Goal: Task Accomplishment & Management: Manage account settings

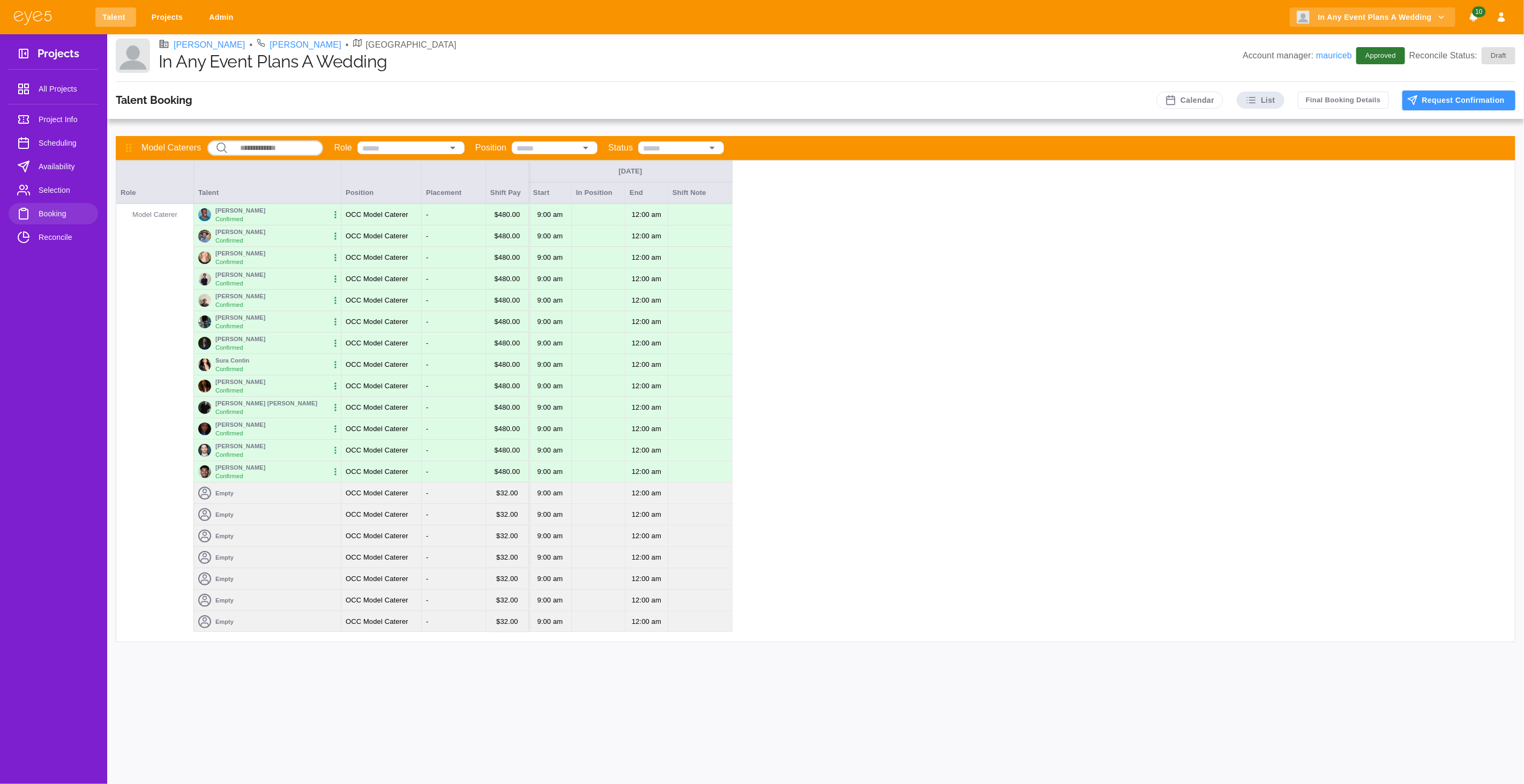
click at [103, 18] on link "Talent" at bounding box center [116, 17] width 41 height 20
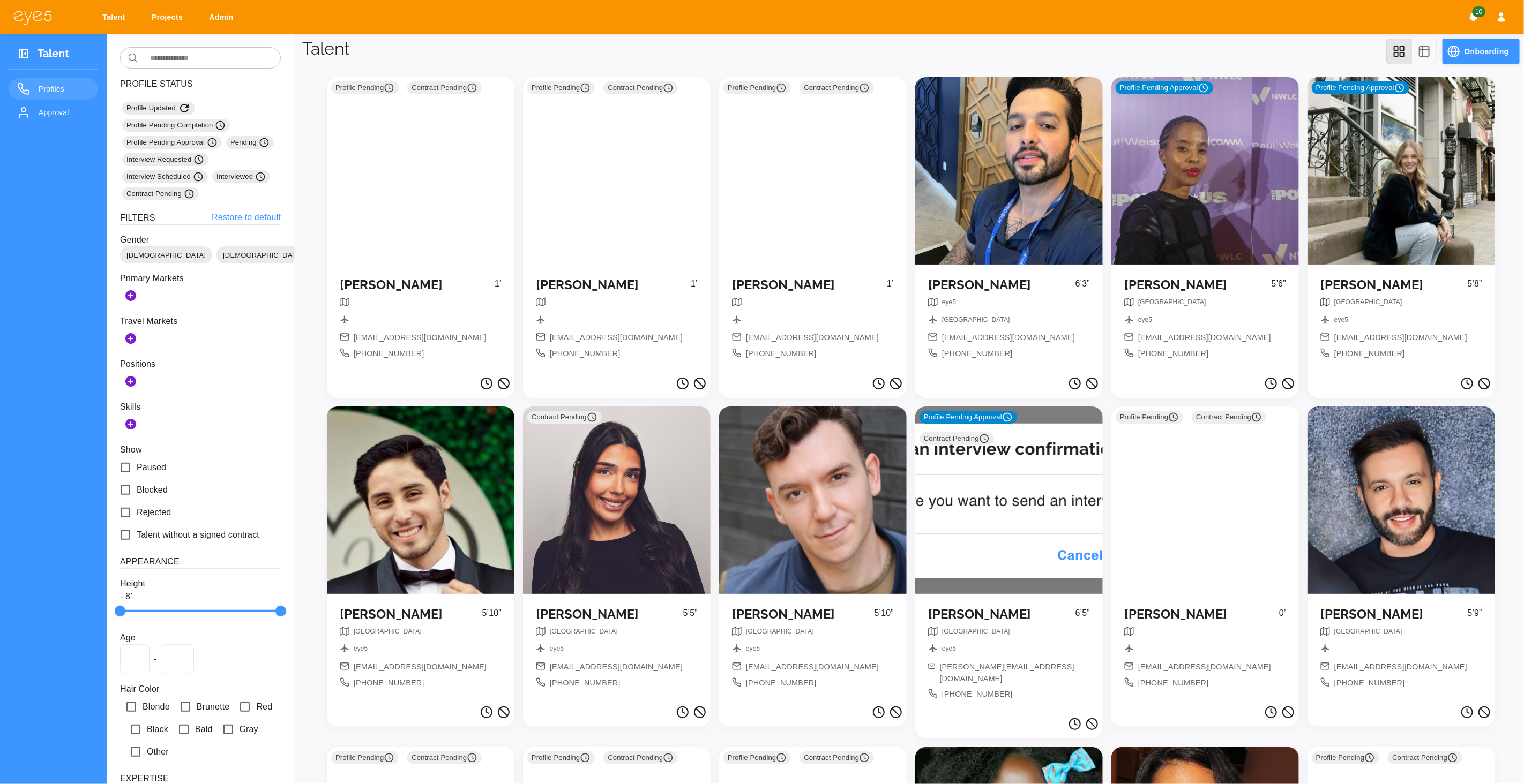
click at [1462, 50] on button "Onboarding" at bounding box center [1481, 52] width 77 height 26
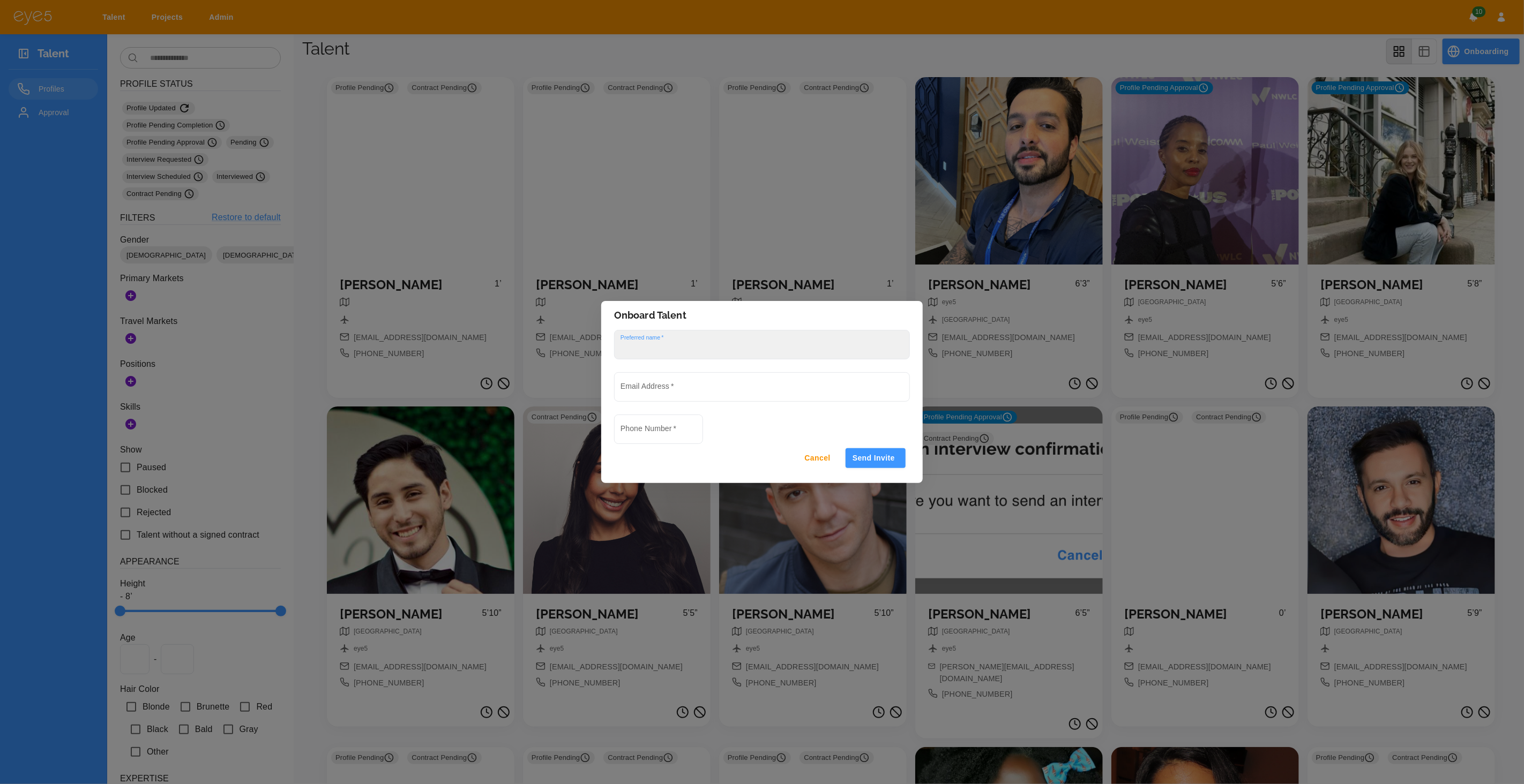
click at [646, 341] on div "Preferred name   *" at bounding box center [762, 345] width 296 height 30
type input "**********"
click at [711, 387] on input "Email Address   *" at bounding box center [762, 387] width 295 height 28
click at [651, 429] on div "Phone Number   *" at bounding box center [659, 429] width 89 height 30
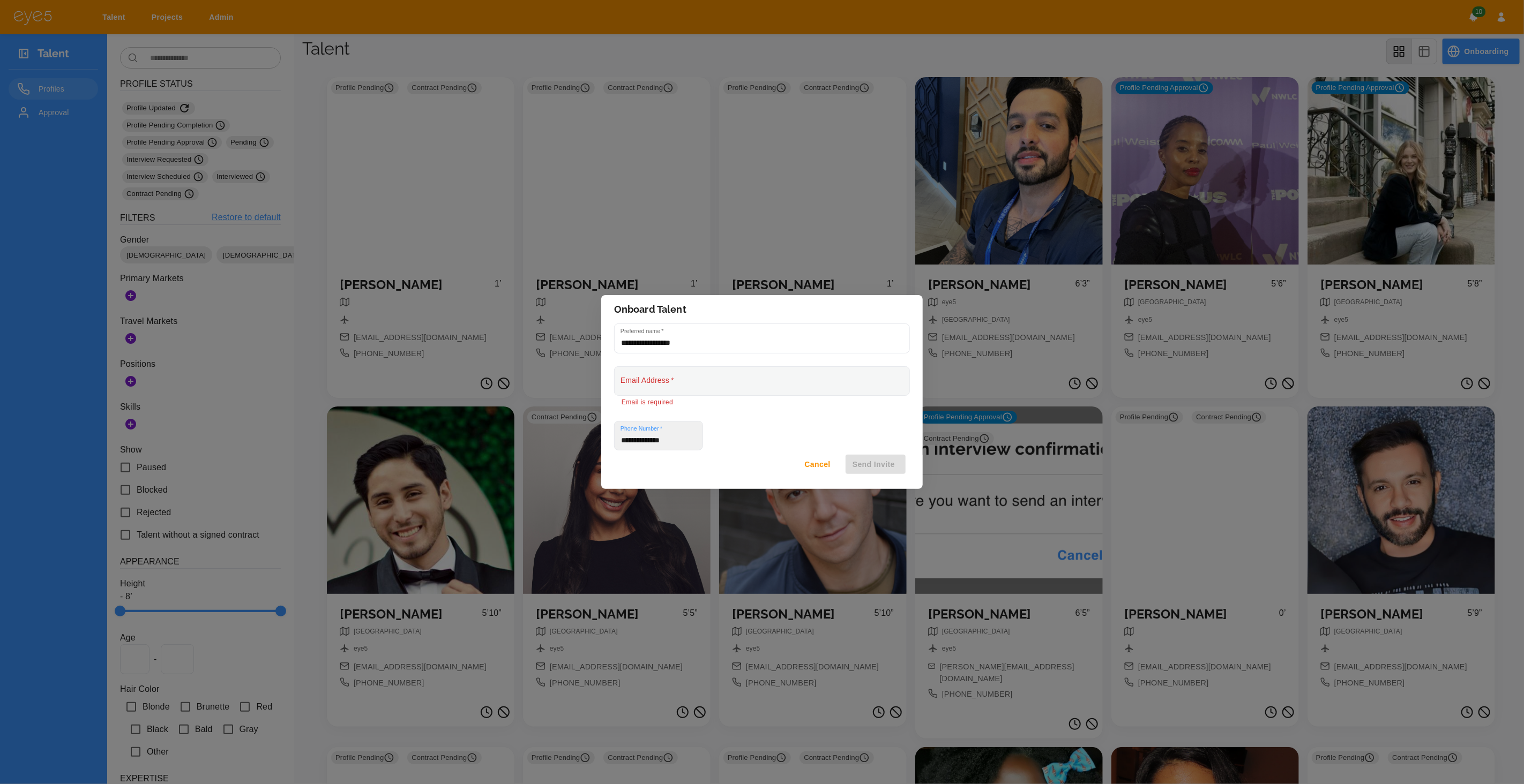
type input "**********"
click at [809, 372] on input "Email Address   *" at bounding box center [762, 381] width 295 height 28
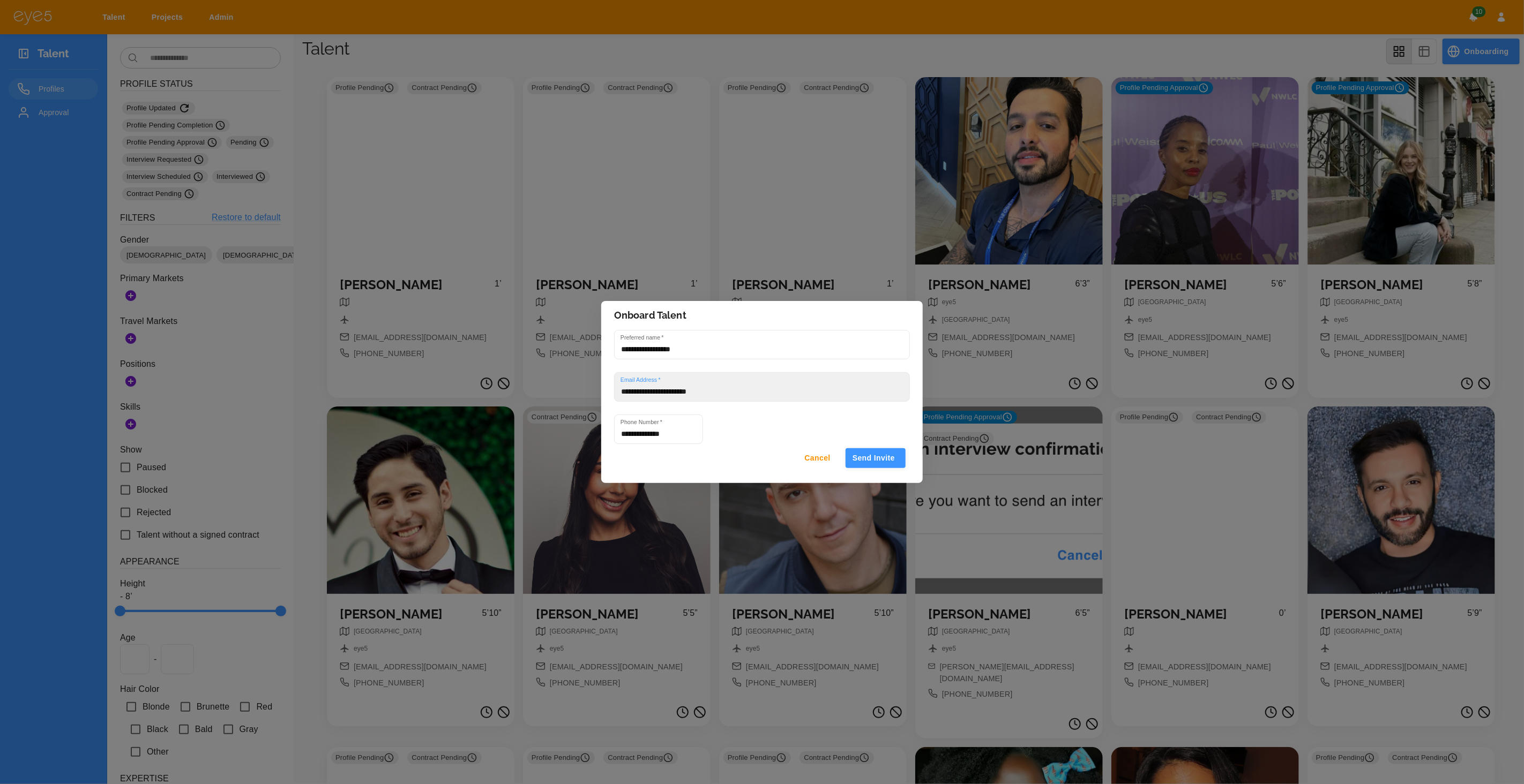
type input "**********"
click at [897, 457] on button "Send Invite" at bounding box center [875, 458] width 60 height 20
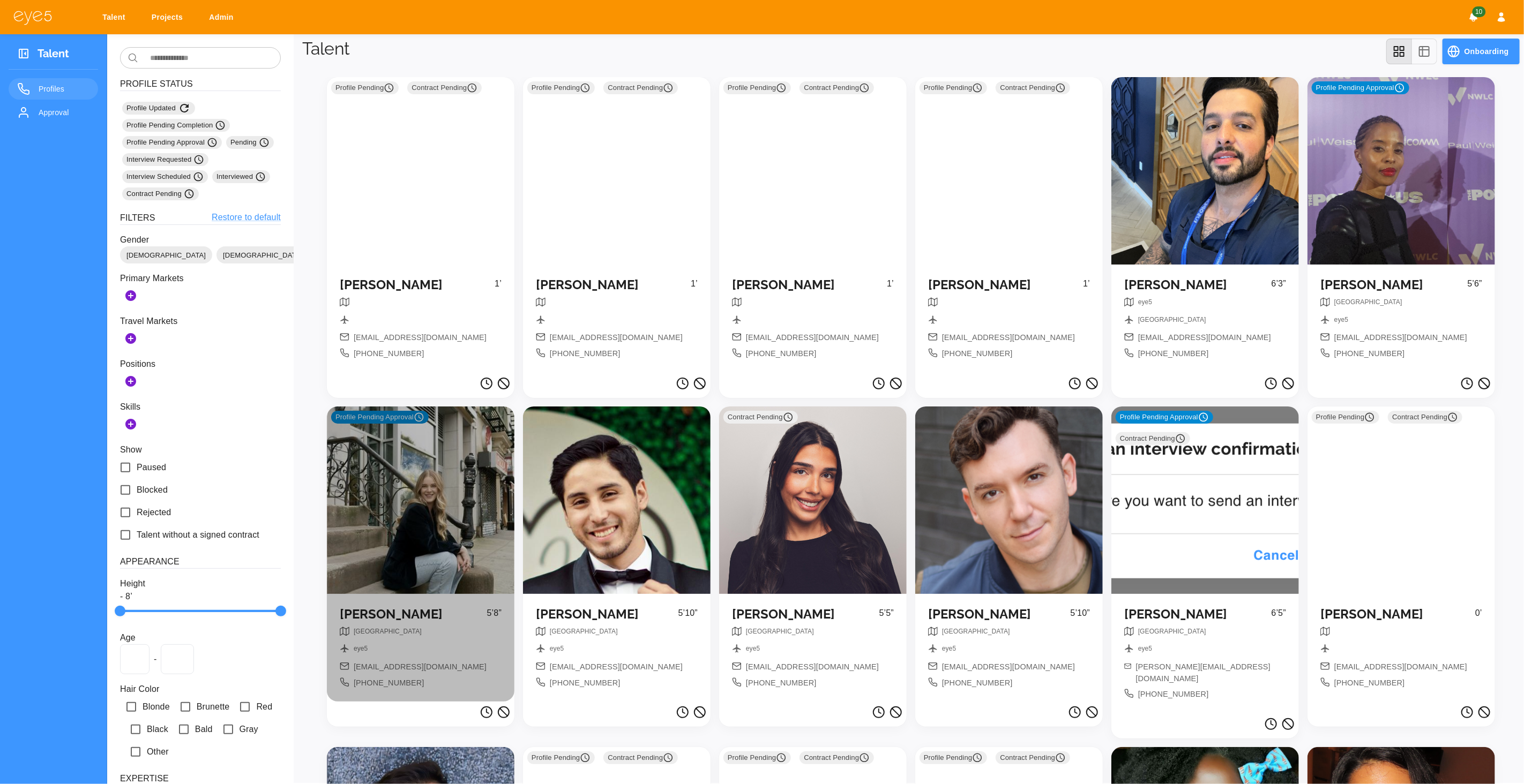
click at [423, 479] on div "Profile Pending Approval" at bounding box center [421, 500] width 187 height 187
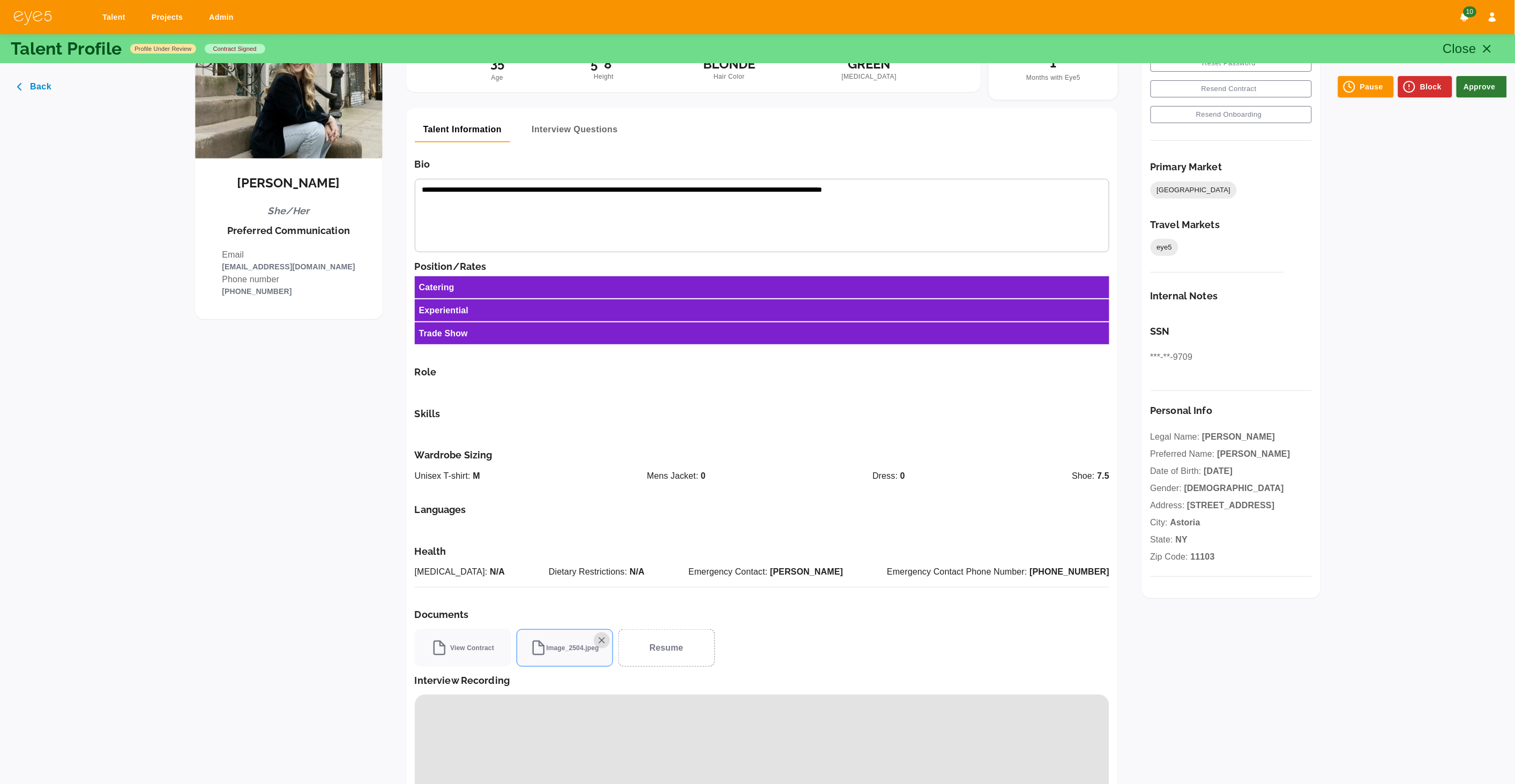
scroll to position [413, 0]
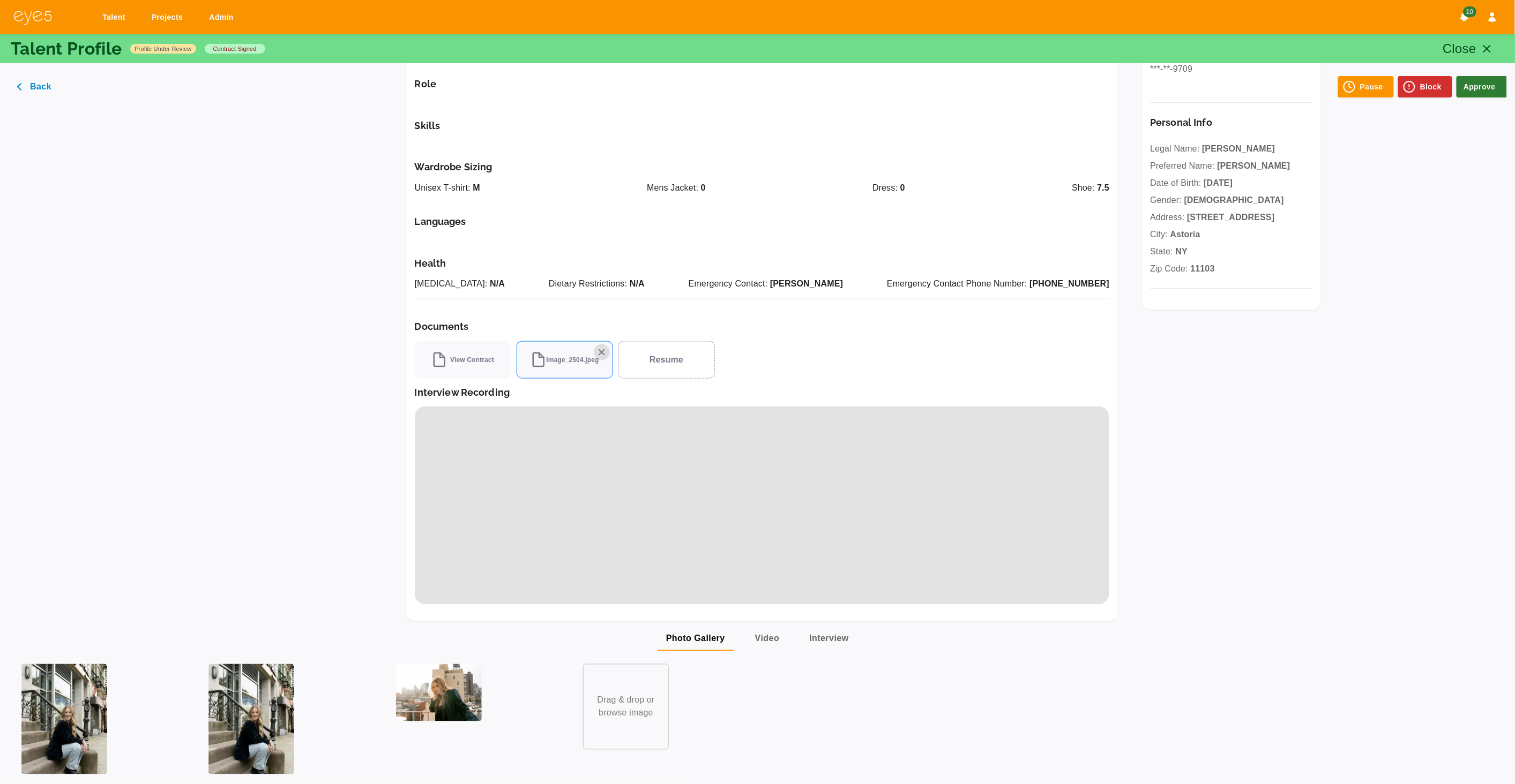
click at [435, 699] on img at bounding box center [439, 693] width 86 height 57
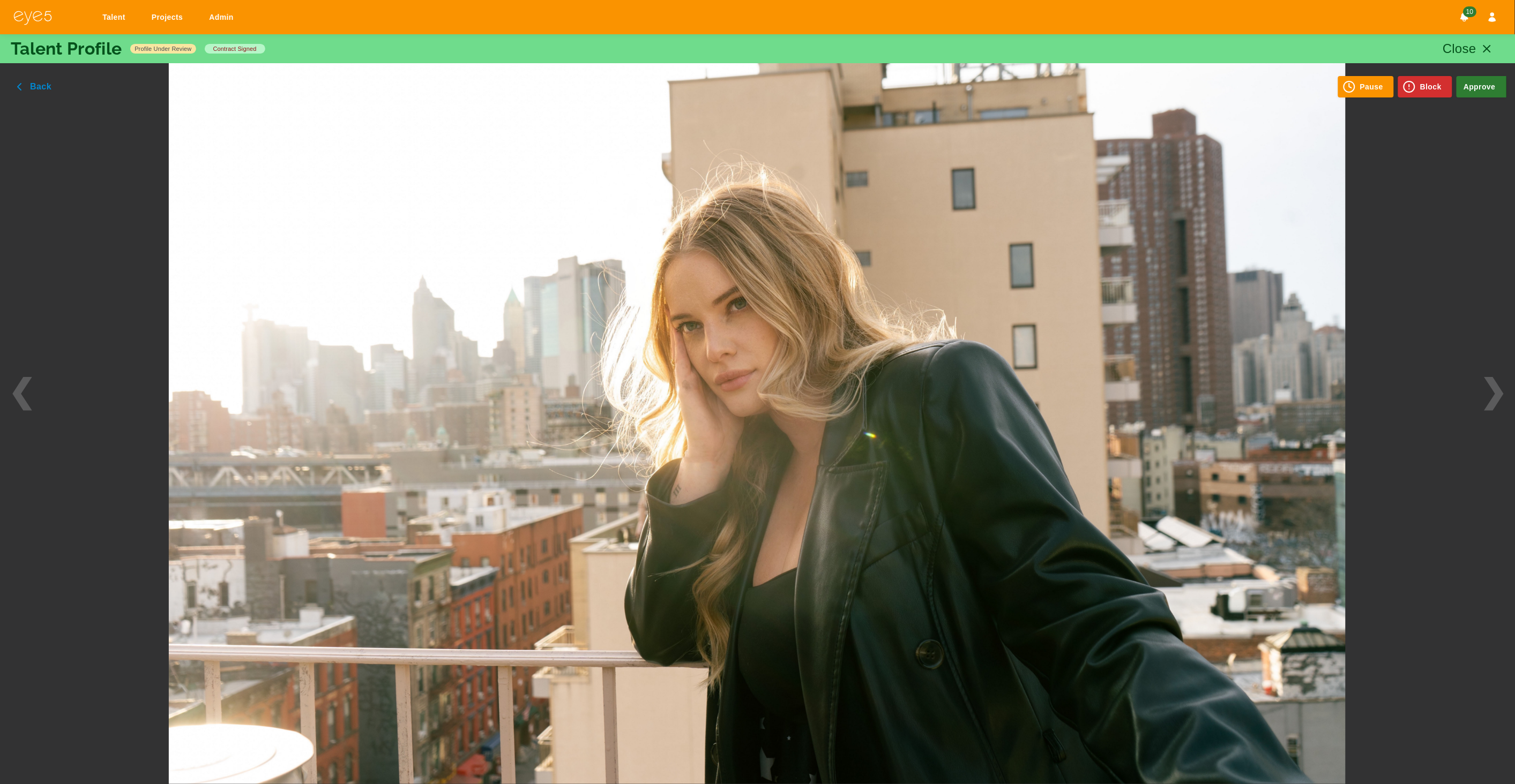
click at [112, 468] on div at bounding box center [757, 392] width 1306 height 784
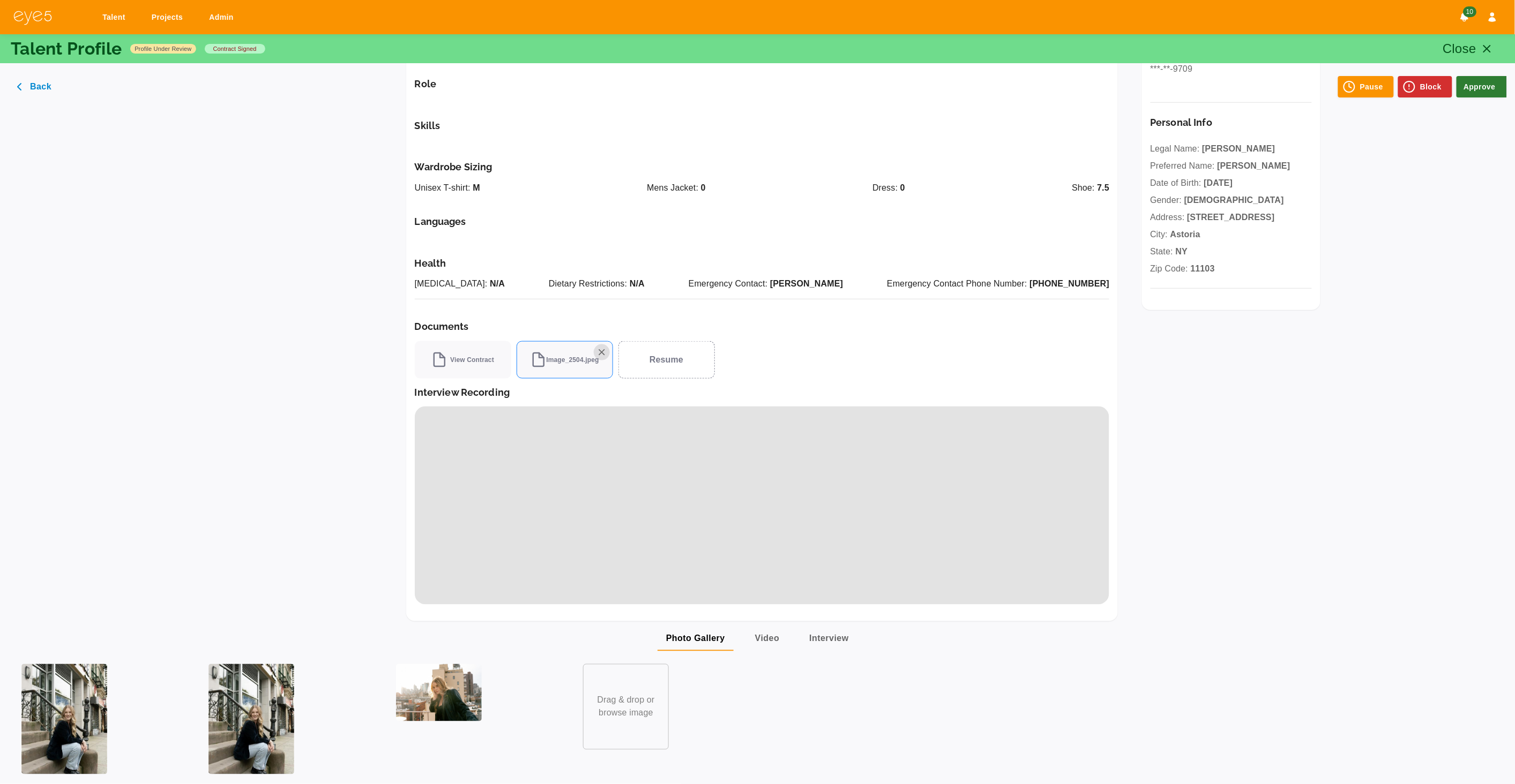
click at [1482, 90] on button "Approve" at bounding box center [1482, 87] width 50 height 21
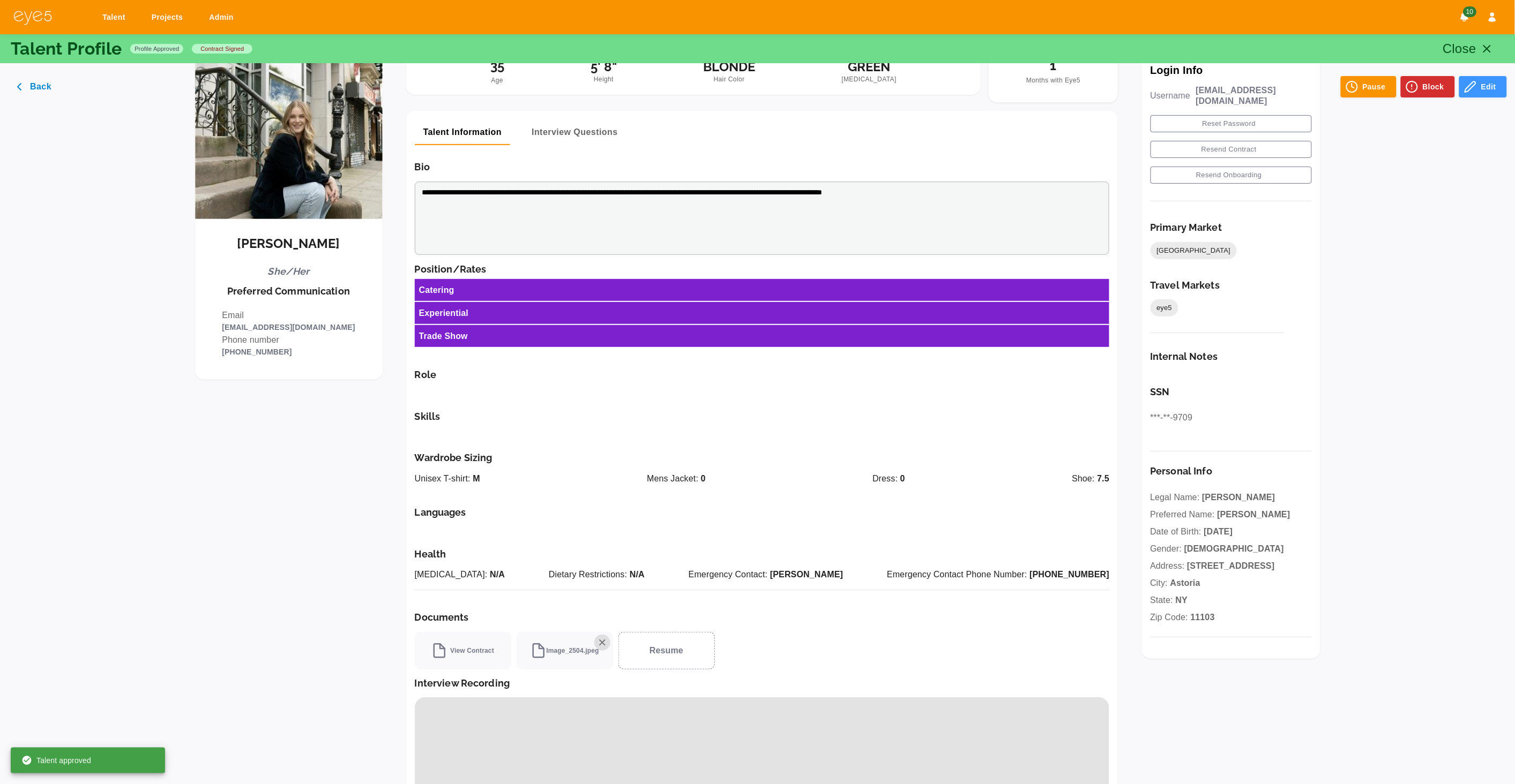
scroll to position [0, 0]
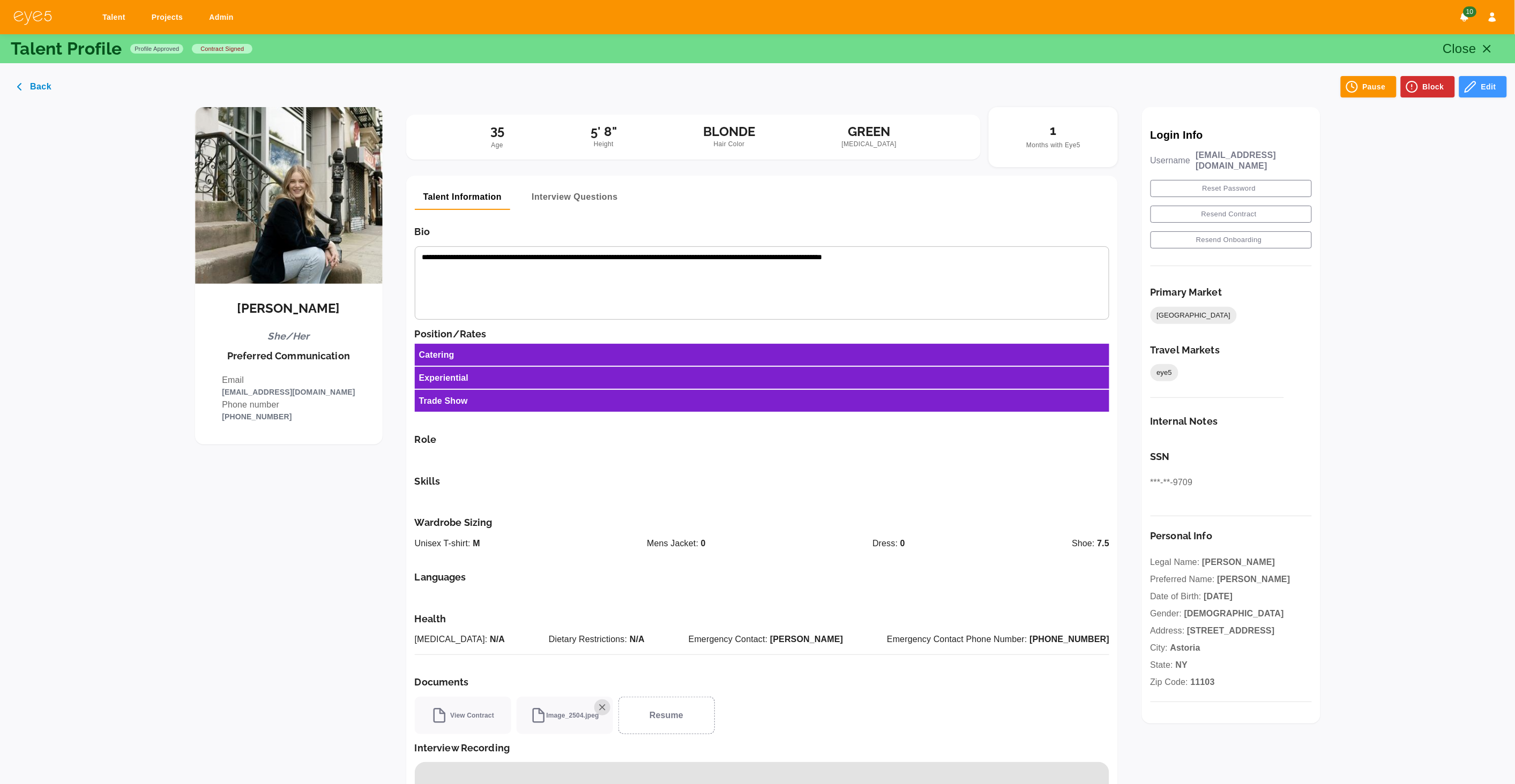
click at [680, 359] on div "Catering" at bounding box center [762, 355] width 695 height 22
click at [682, 359] on div "Catering" at bounding box center [762, 355] width 695 height 22
click at [1471, 82] on icon "button" at bounding box center [1470, 87] width 13 height 13
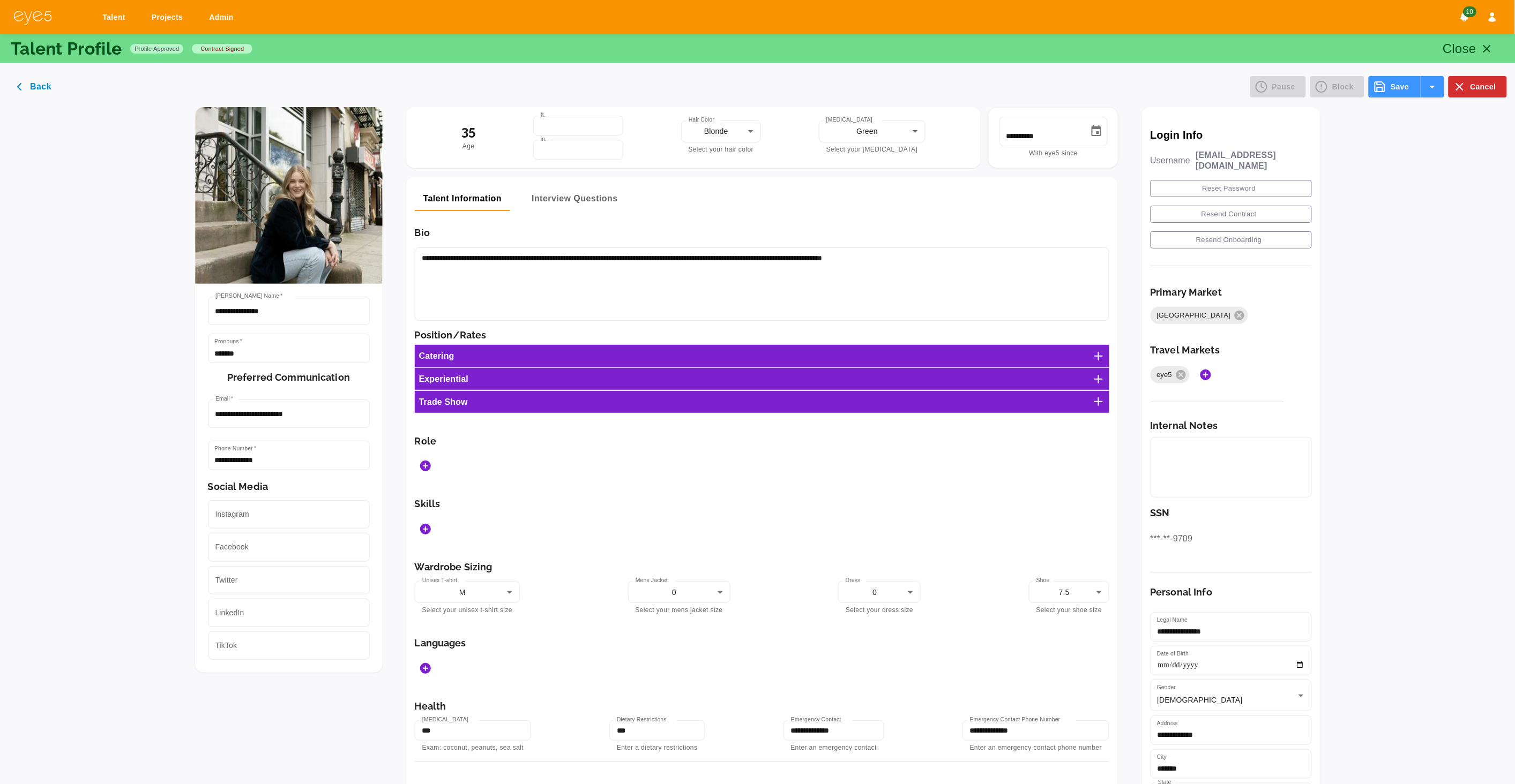
click at [1101, 356] on line at bounding box center [1099, 356] width 8 height 0
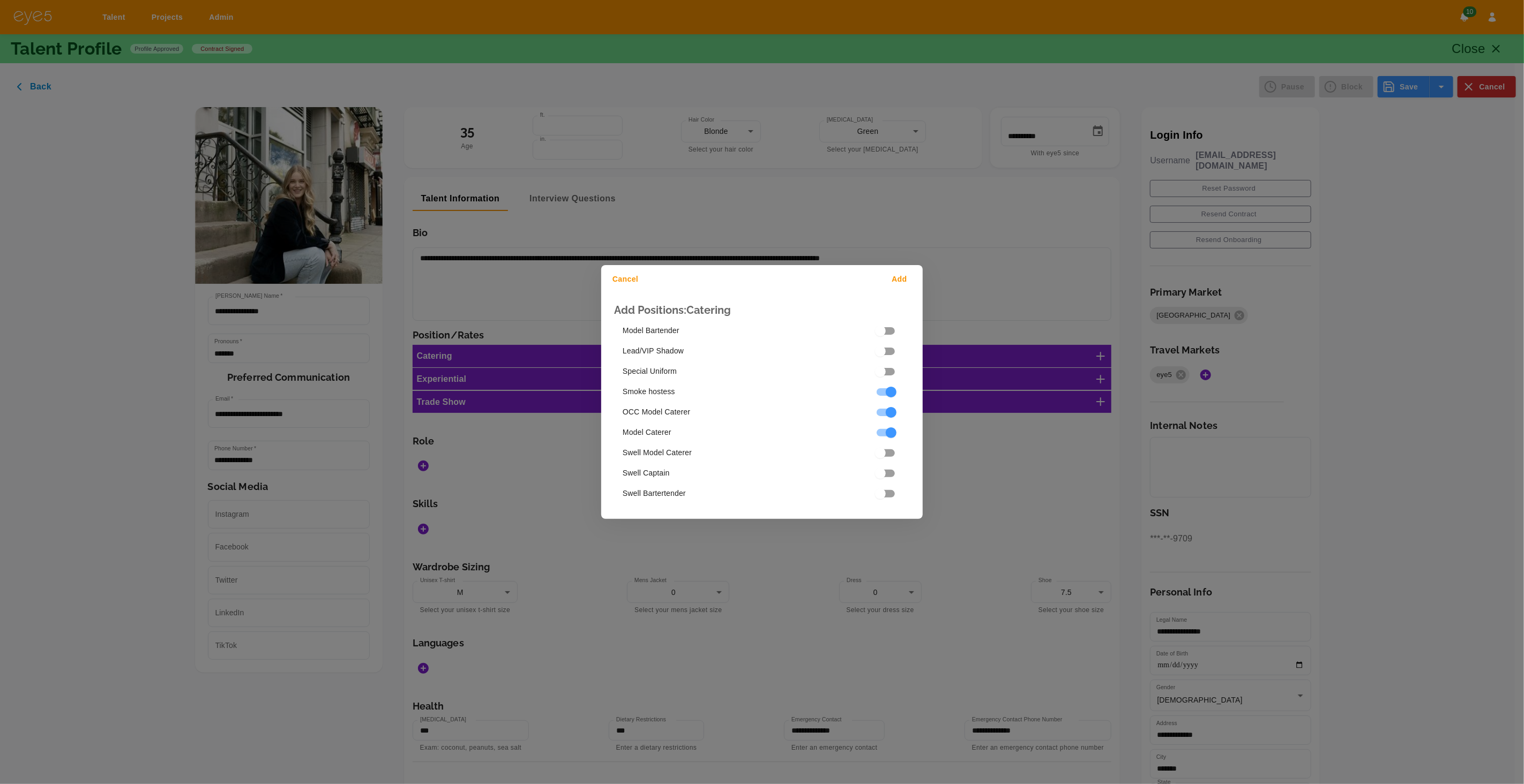
click at [901, 282] on button "Add" at bounding box center [901, 279] width 34 height 20
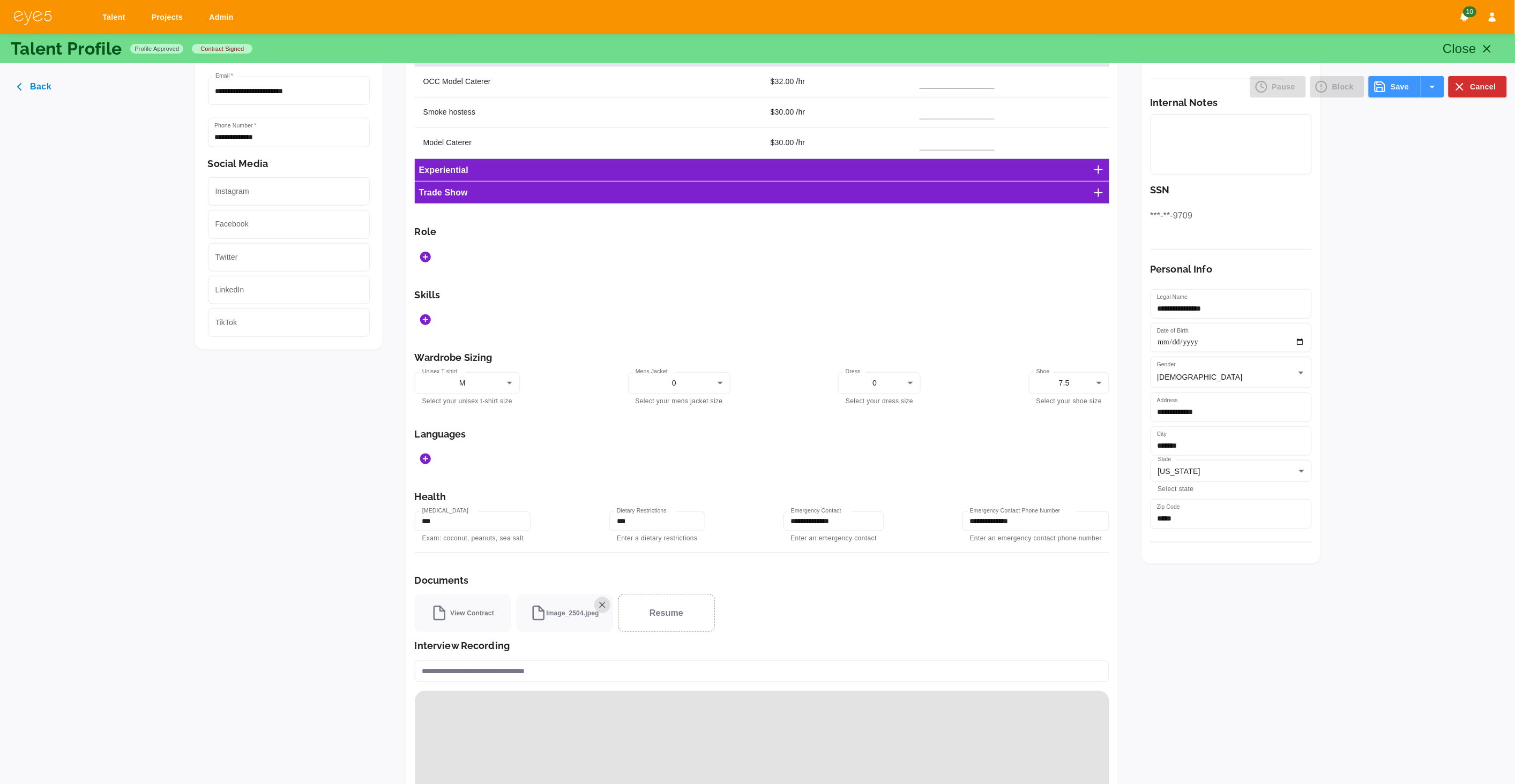
scroll to position [414, 0]
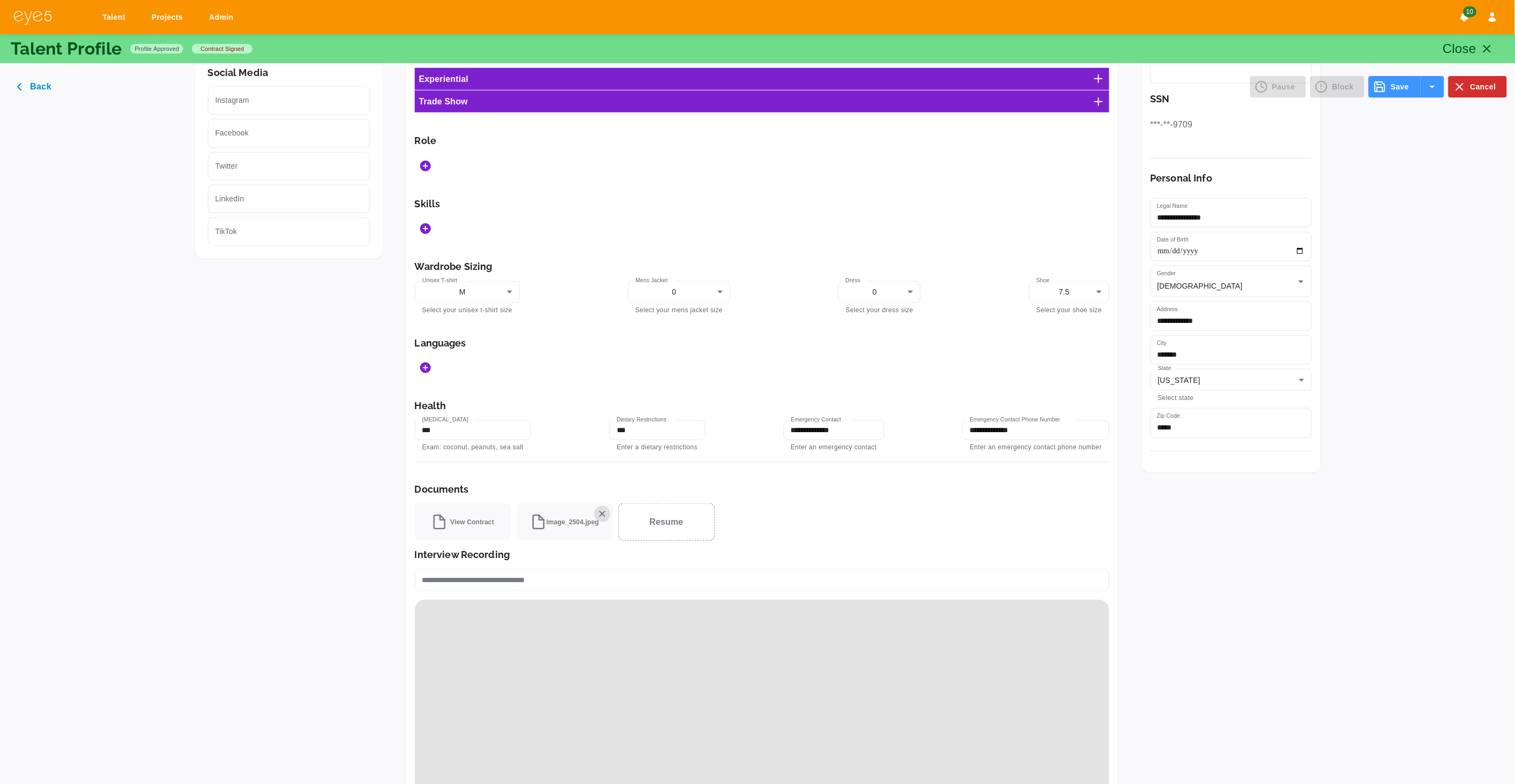
click at [426, 228] on icon "Add Skills" at bounding box center [425, 229] width 11 height 11
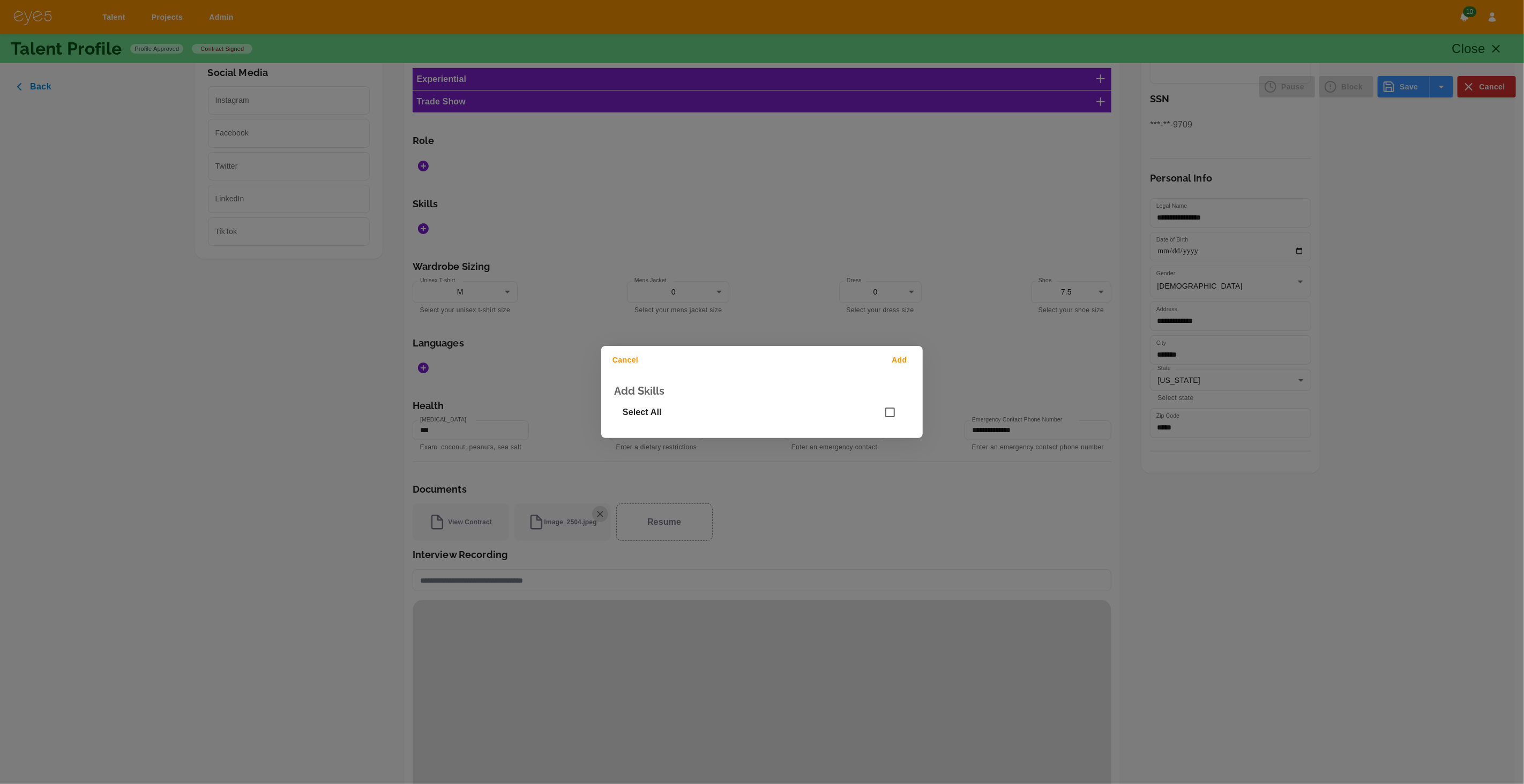
click at [426, 228] on div "Cancel Add Add Skills Select All" at bounding box center [762, 392] width 1524 height 784
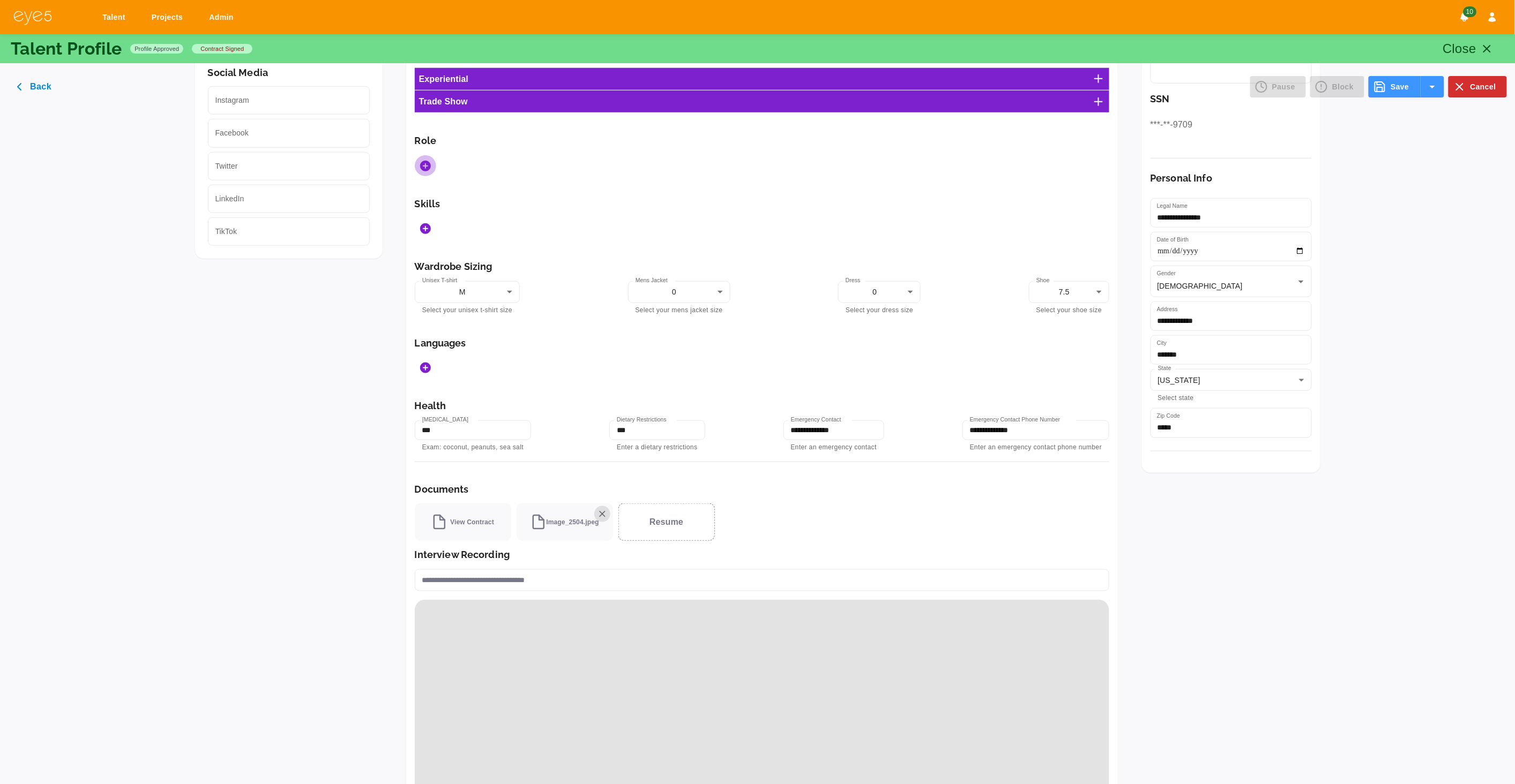
click at [421, 161] on icon "Add Roles" at bounding box center [426, 166] width 13 height 13
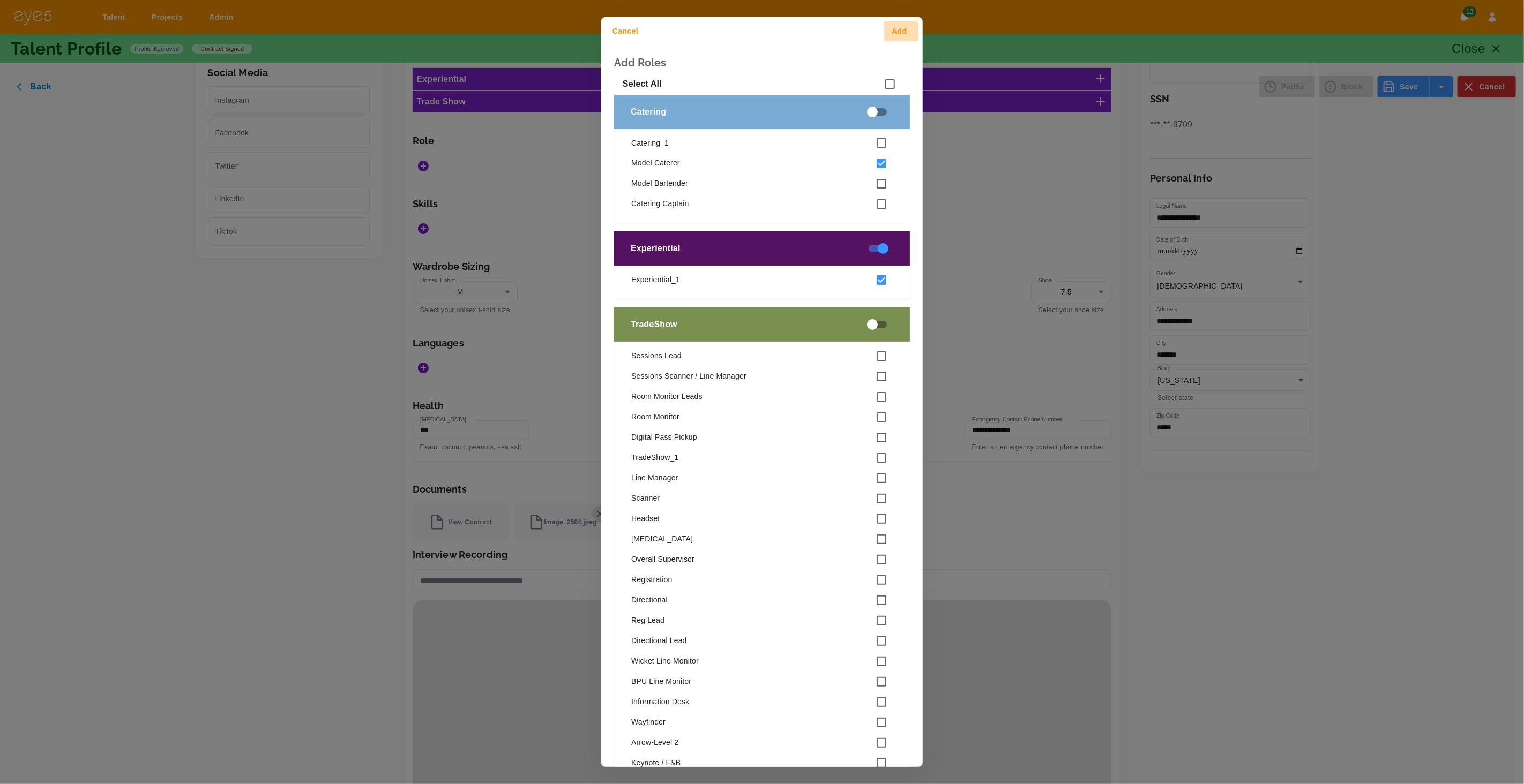
click at [906, 30] on button "Add" at bounding box center [901, 31] width 34 height 20
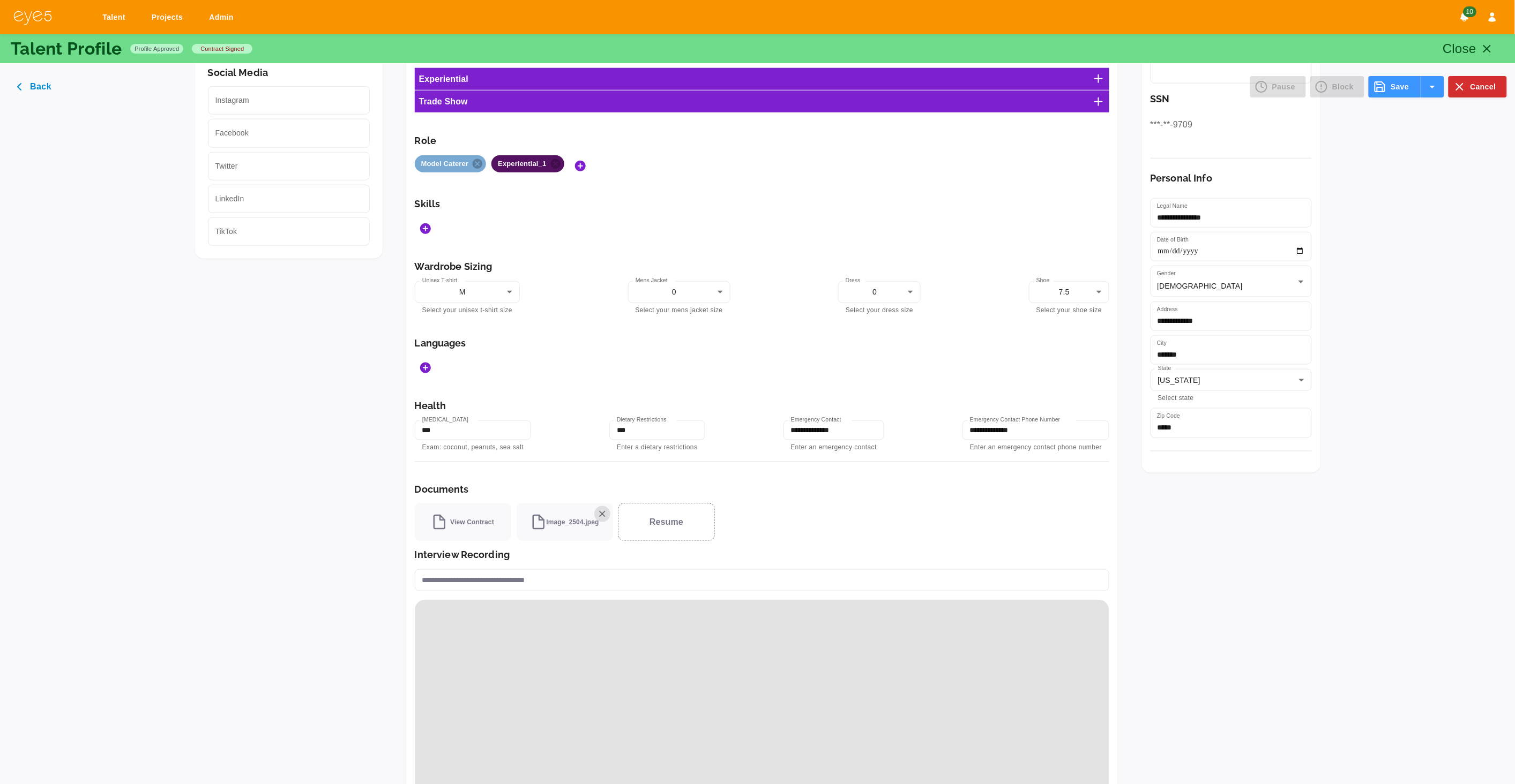
click at [1386, 87] on icon "Save" at bounding box center [1380, 87] width 13 height 13
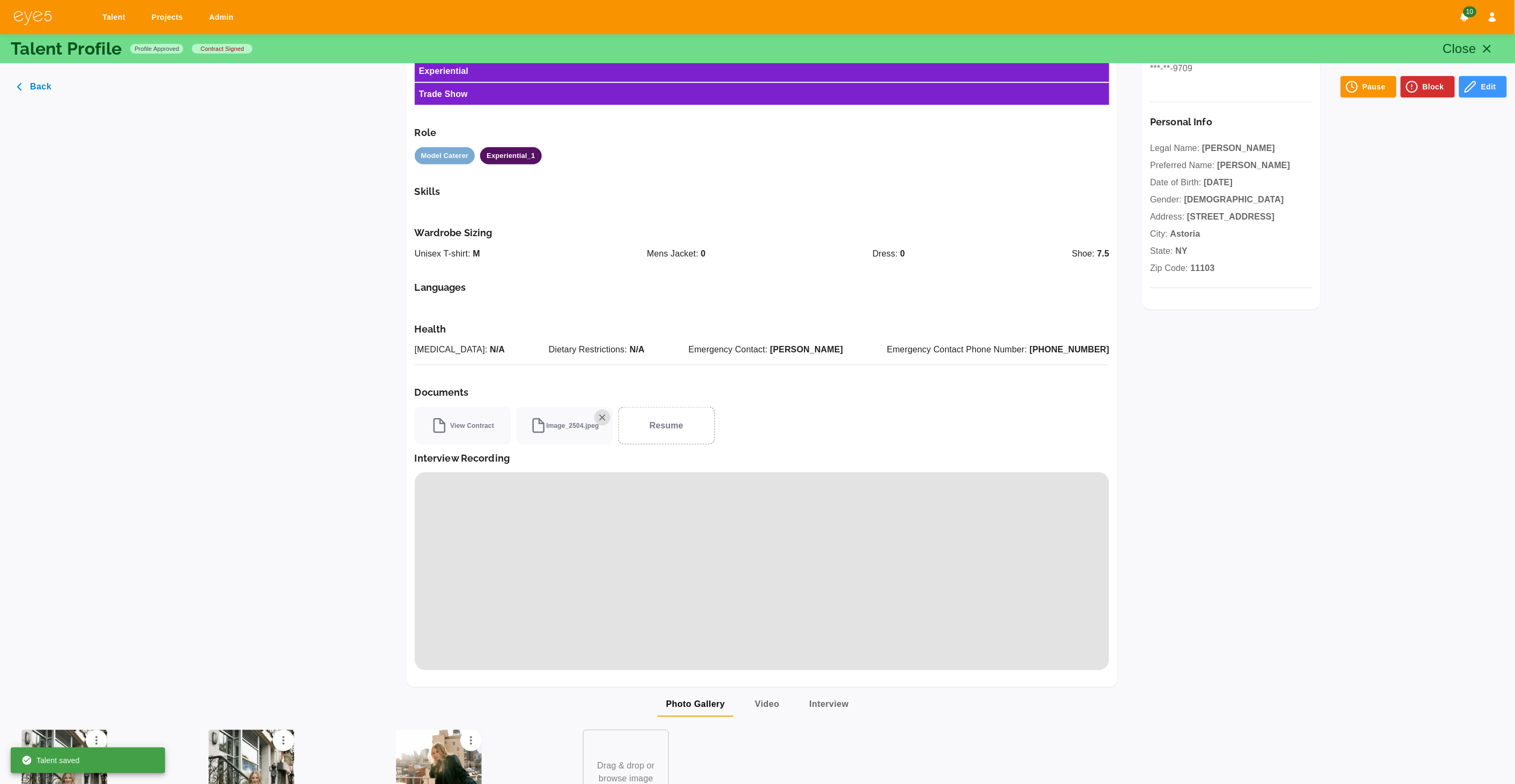
scroll to position [365, 0]
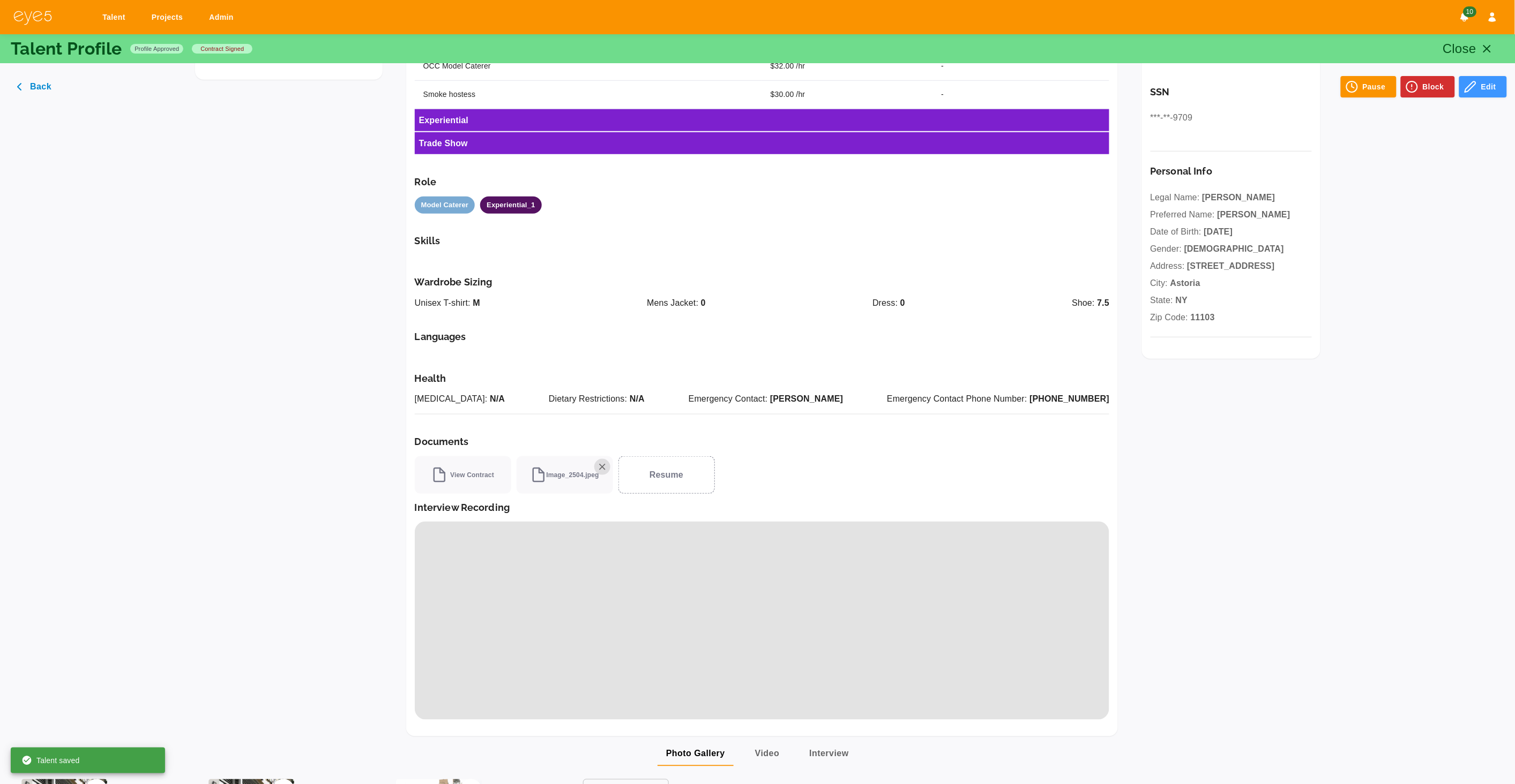
click at [1486, 47] on line "button" at bounding box center [1487, 49] width 6 height 6
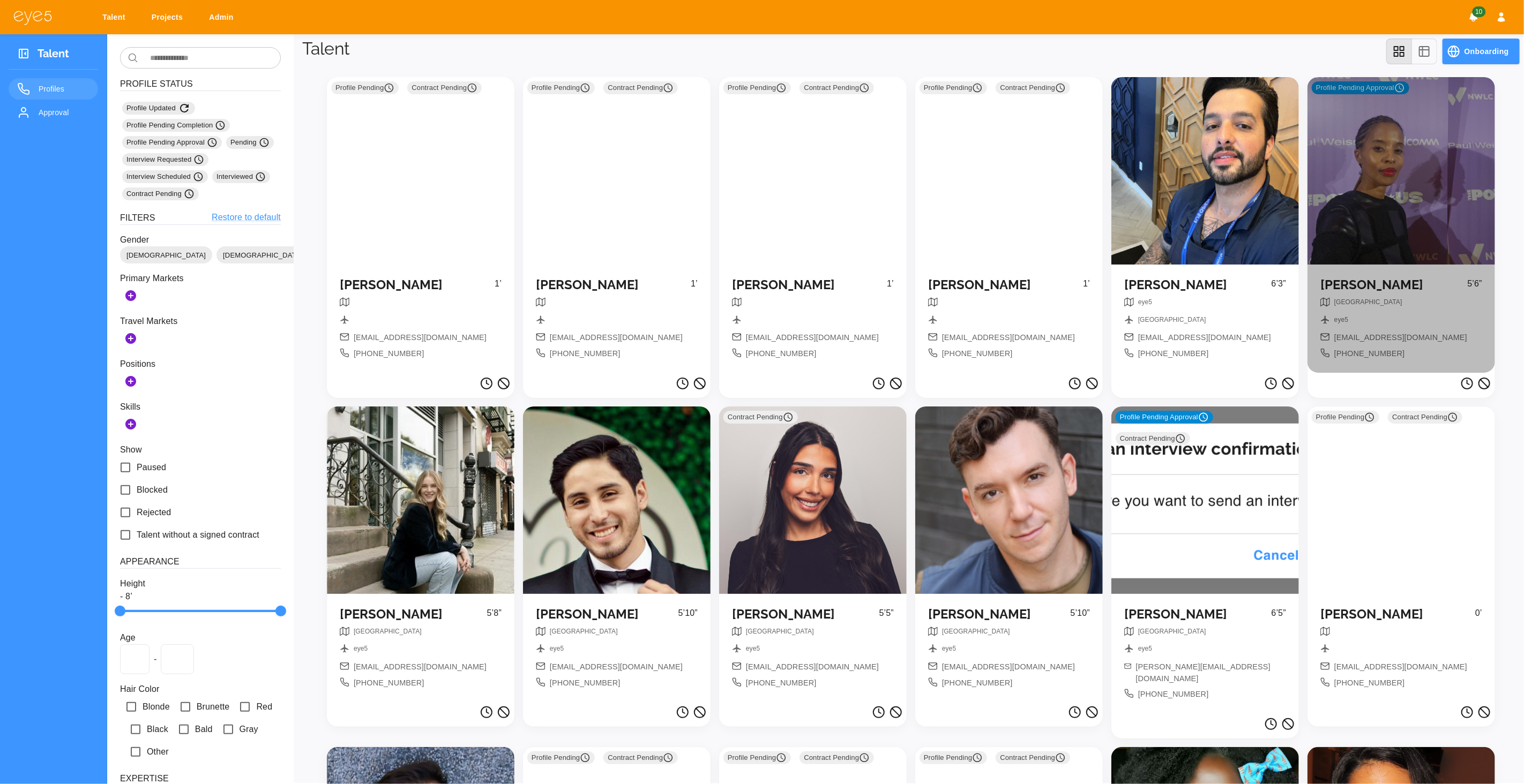
click at [1421, 198] on div "Profile Pending Approval" at bounding box center [1401, 170] width 187 height 187
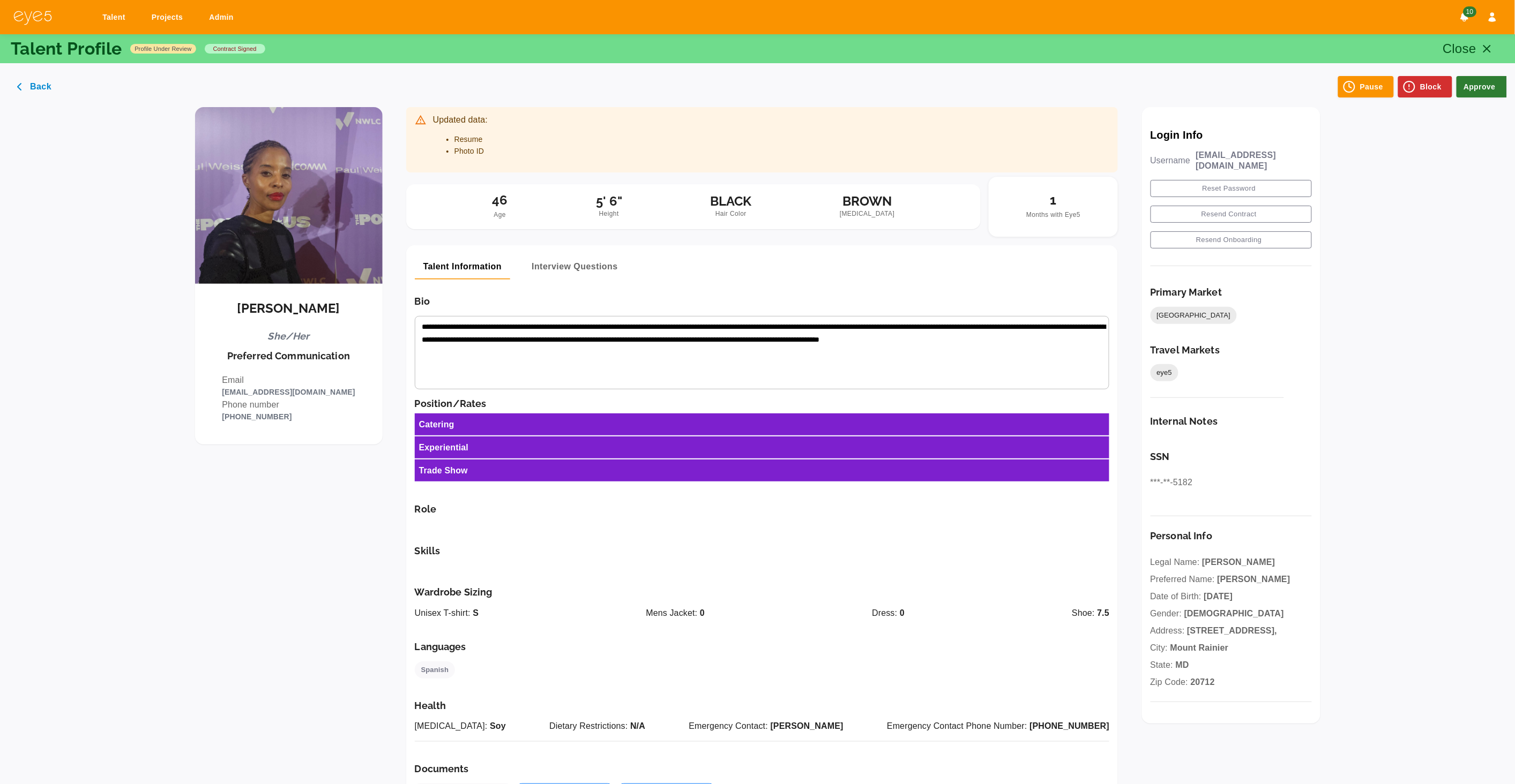
click at [1476, 93] on button "Approve" at bounding box center [1482, 87] width 50 height 21
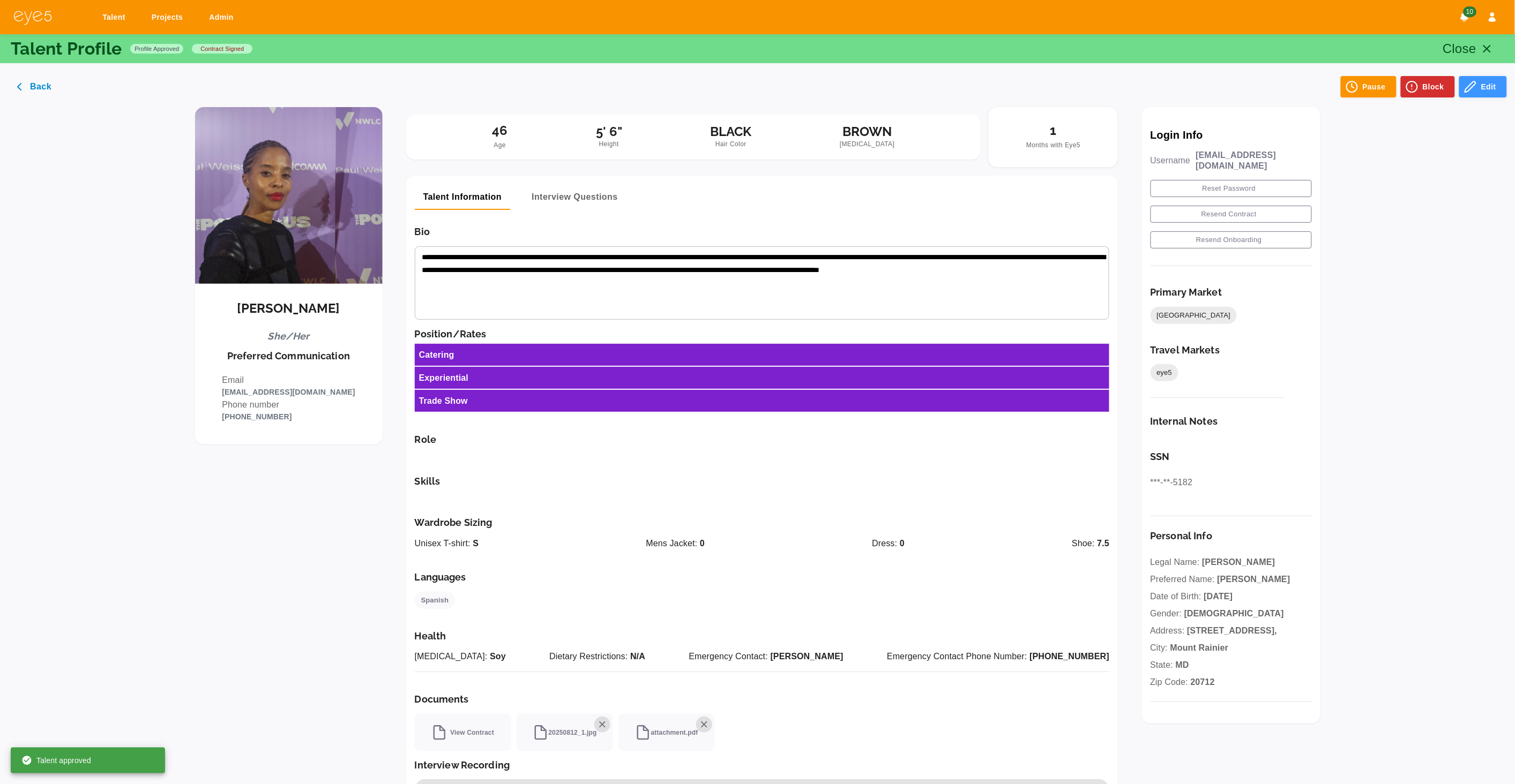
click at [1475, 84] on icon "button" at bounding box center [1470, 87] width 11 height 11
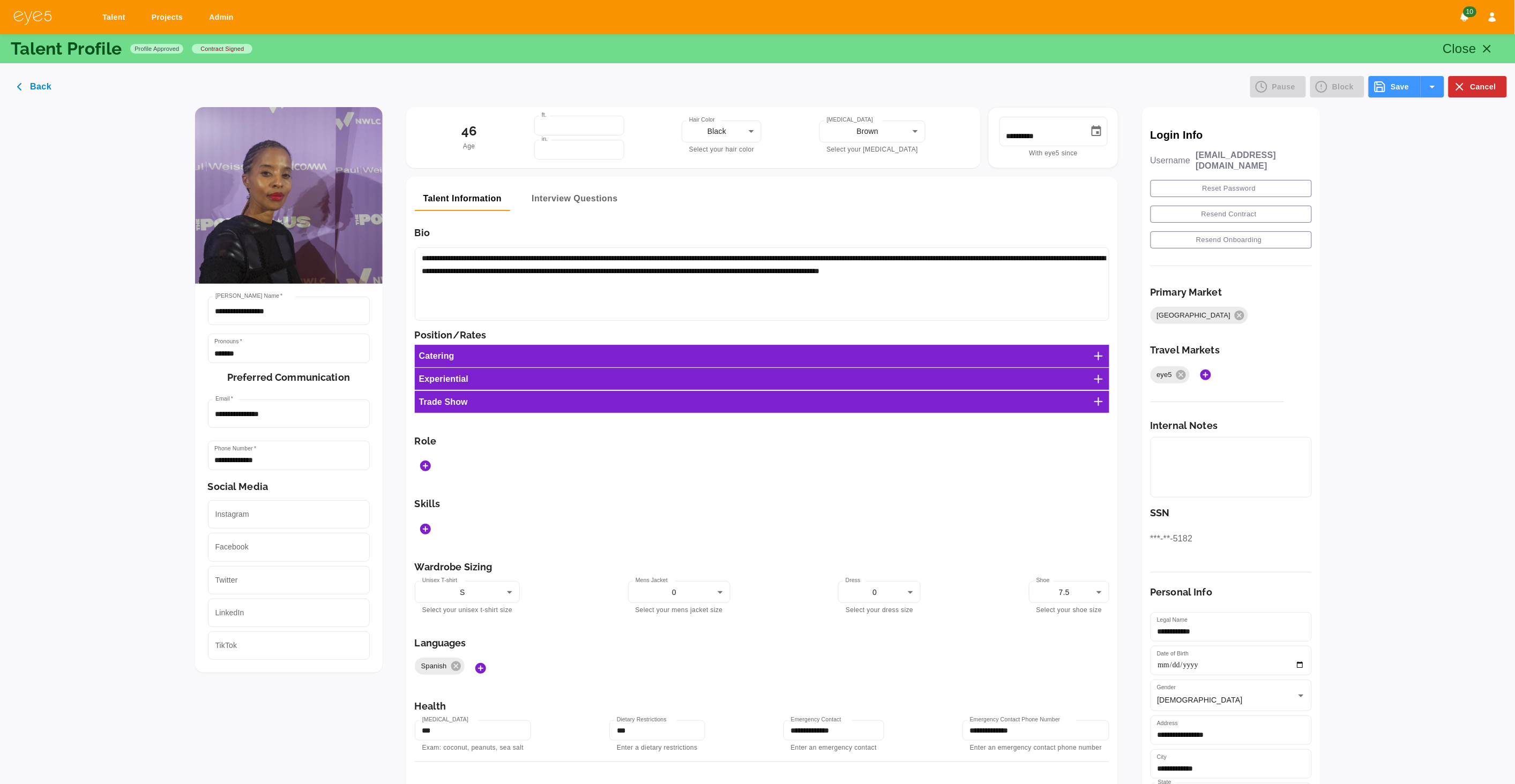
click at [1105, 360] on icon at bounding box center [1099, 356] width 13 height 13
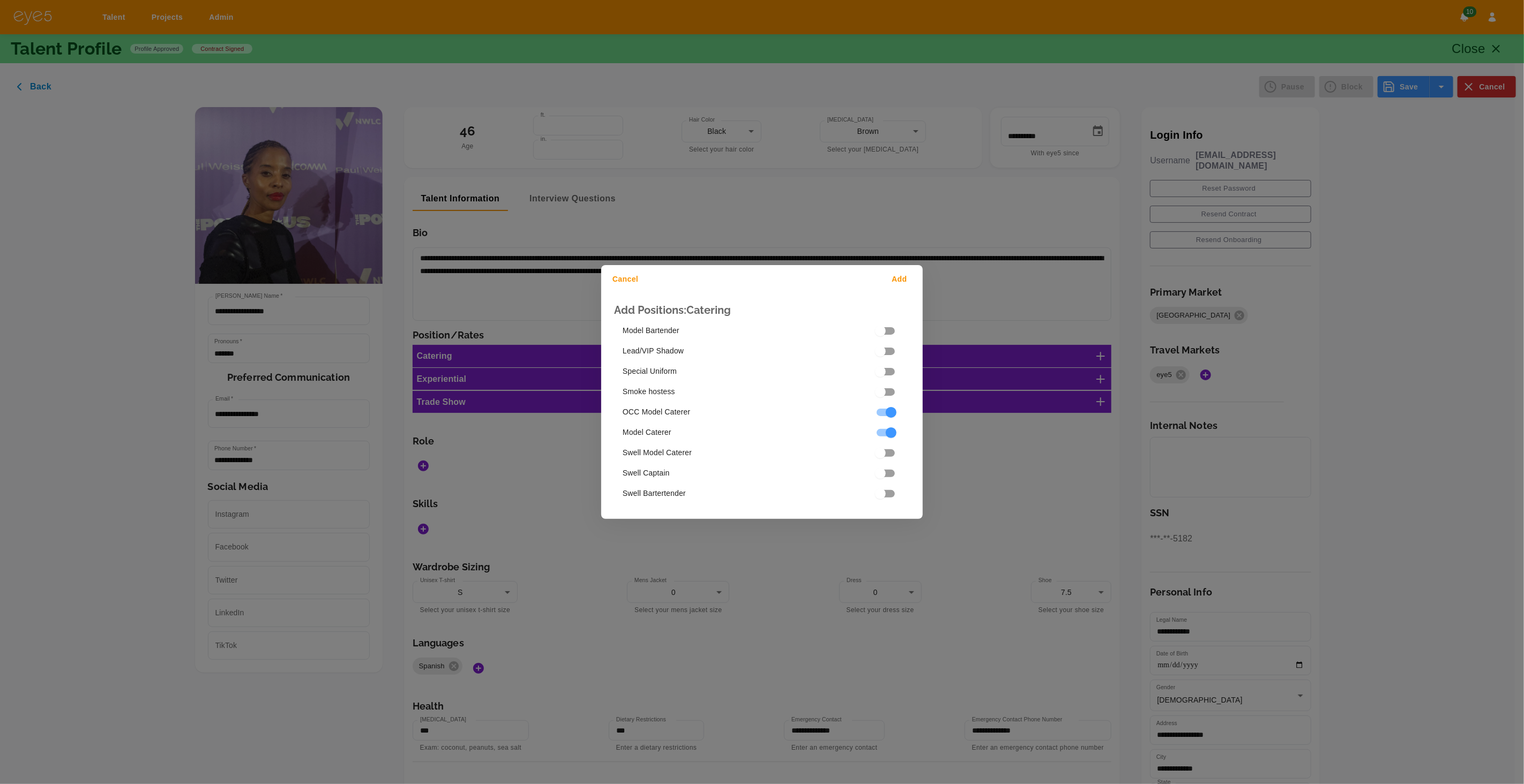
click at [904, 277] on button "Add" at bounding box center [901, 279] width 34 height 20
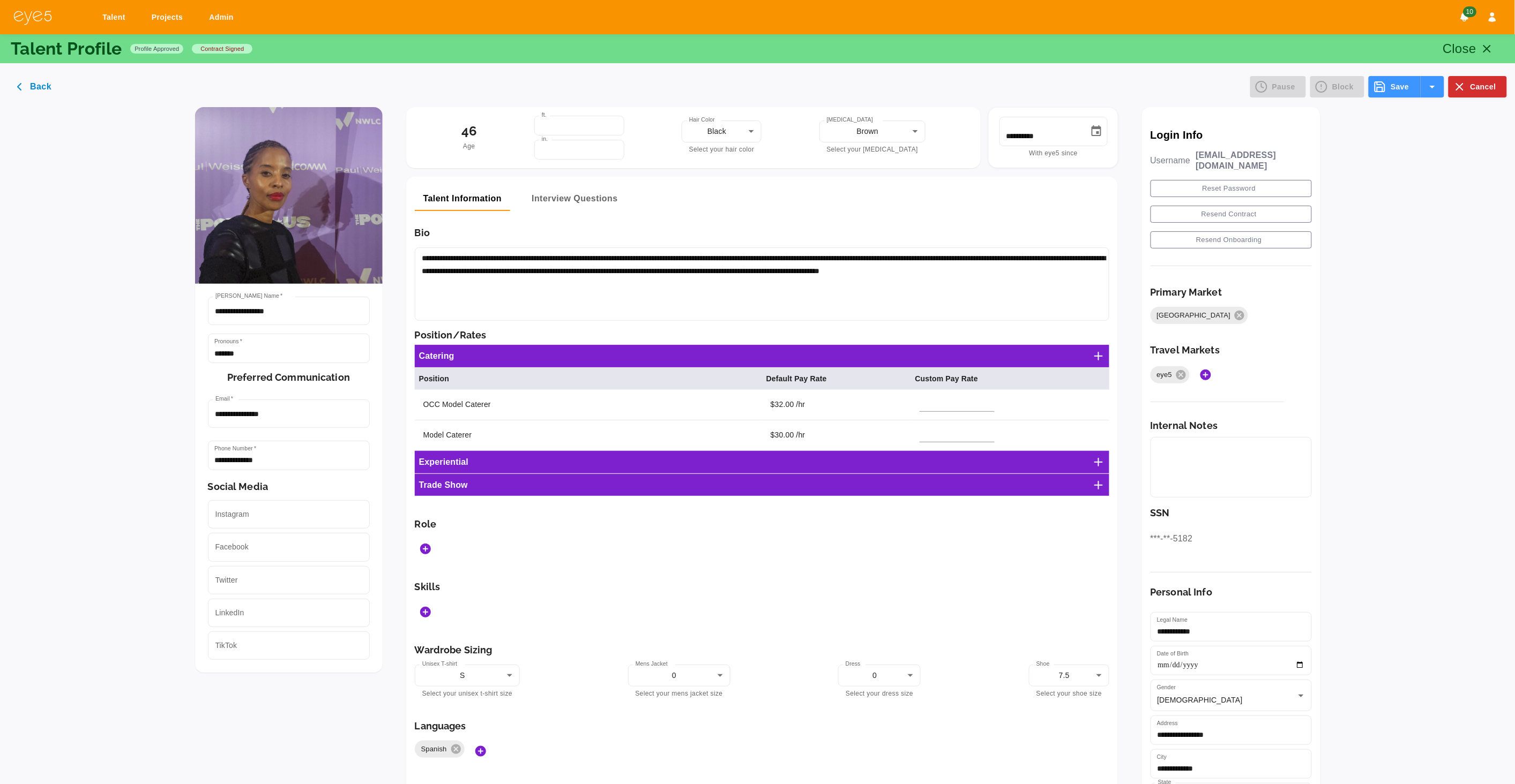
click at [432, 547] on icon "Add Roles" at bounding box center [426, 549] width 13 height 13
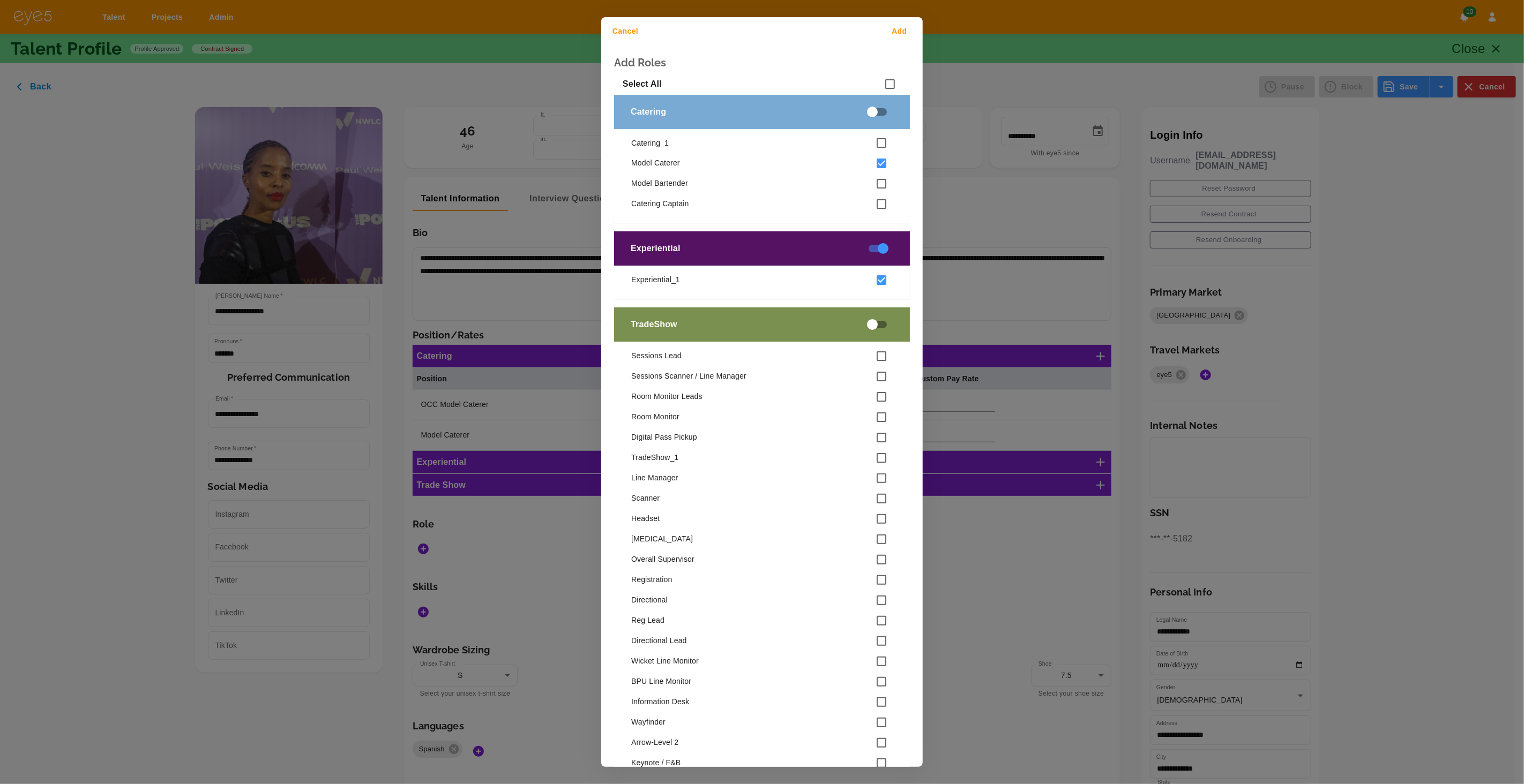
click at [902, 21] on div "Cancel Add" at bounding box center [762, 32] width 322 height 28
click at [901, 30] on button "Add" at bounding box center [901, 31] width 34 height 20
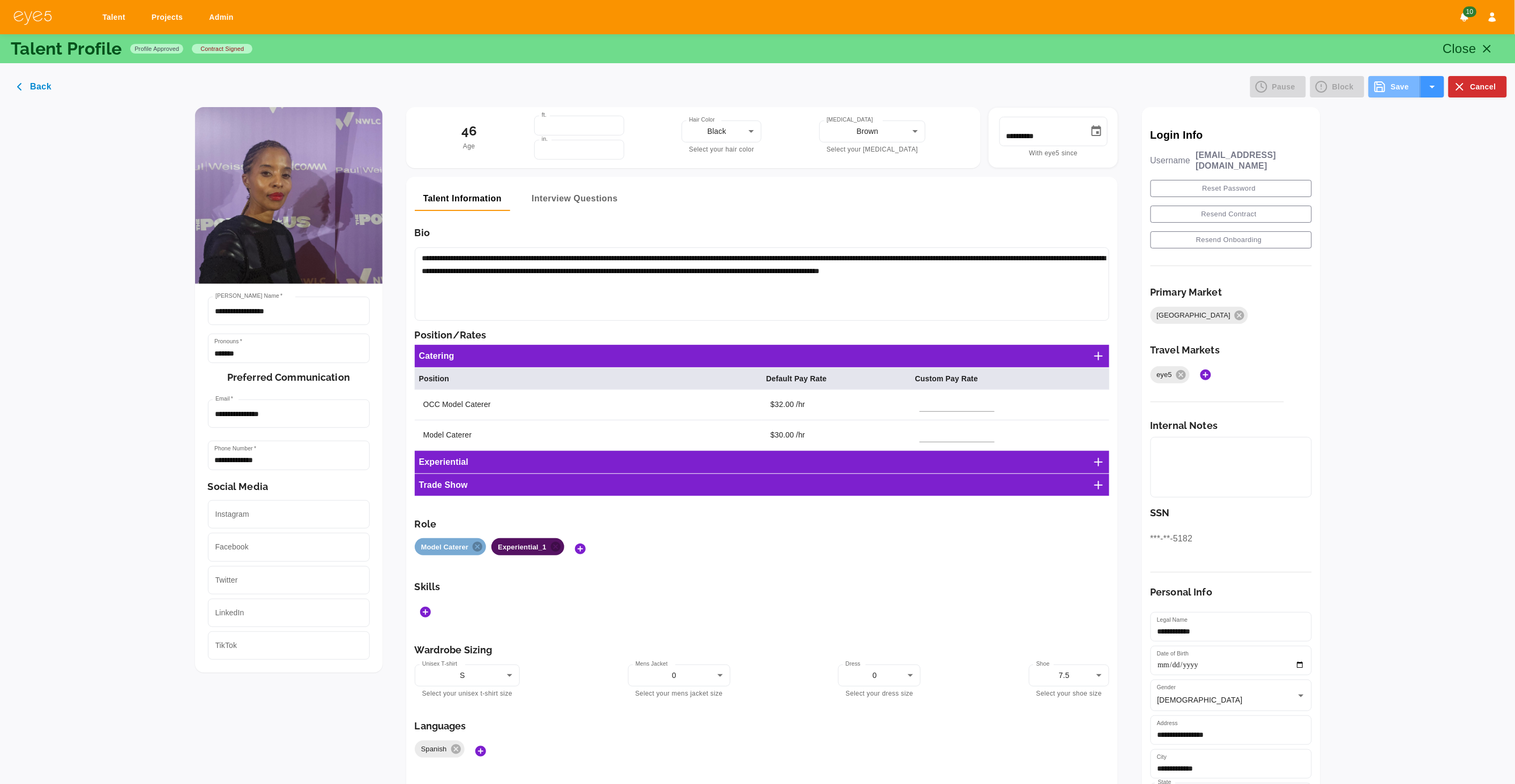
click at [1388, 87] on button "Save" at bounding box center [1395, 87] width 52 height 21
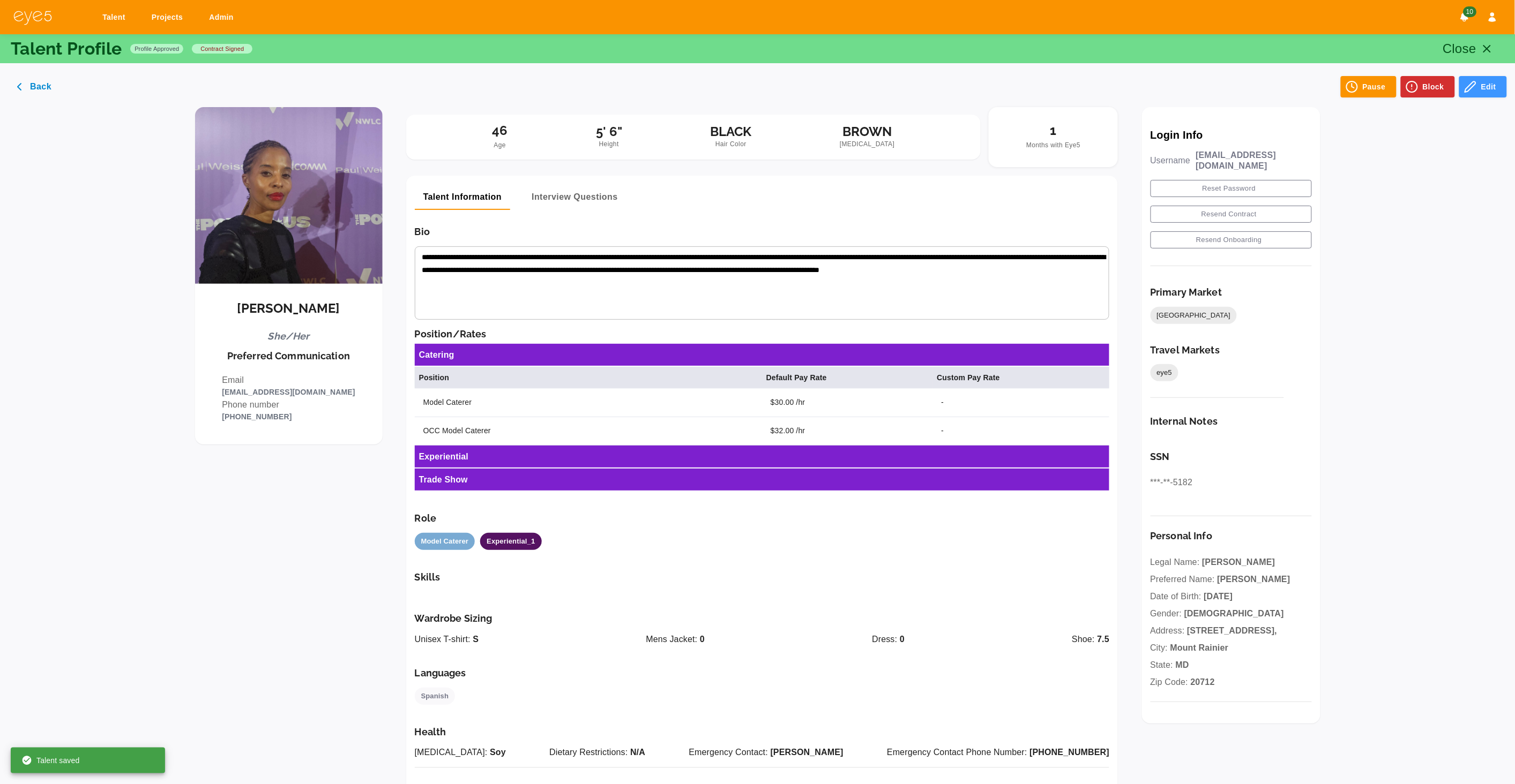
click at [1484, 50] on icon "button" at bounding box center [1487, 49] width 13 height 13
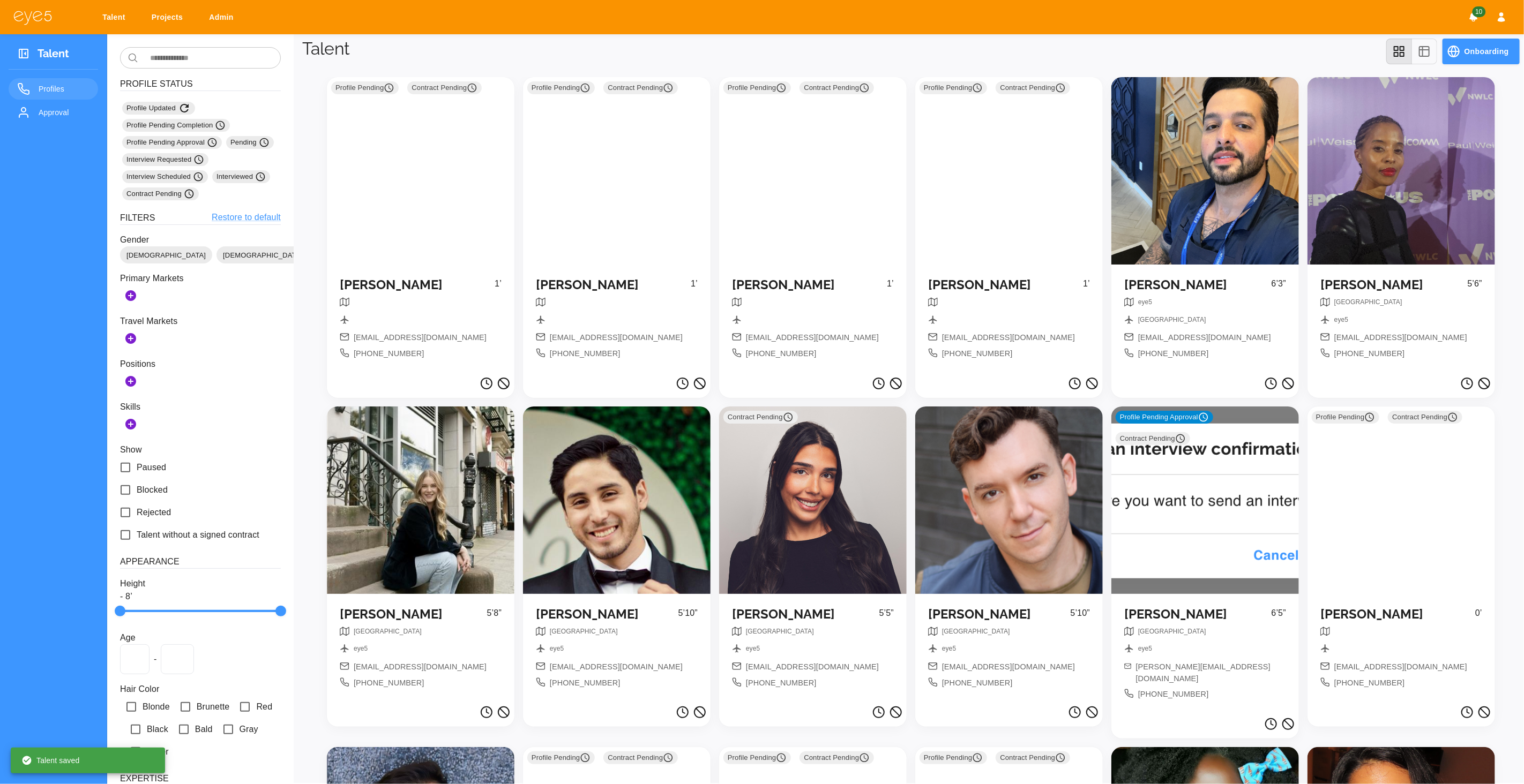
click at [1158, 475] on div "Profile Pending Approval Contract Pending" at bounding box center [1205, 500] width 187 height 187
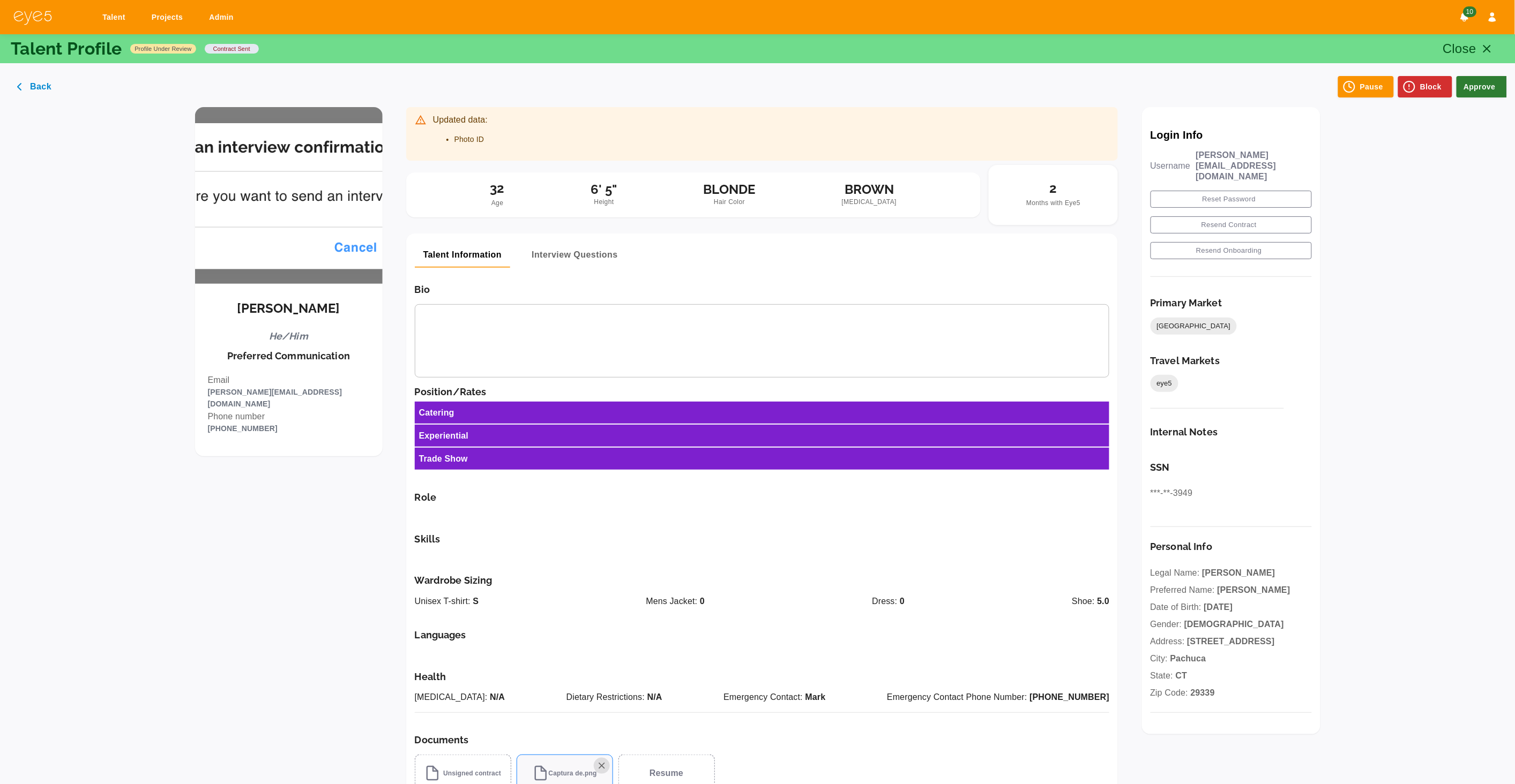
click at [1489, 46] on icon "button" at bounding box center [1487, 49] width 13 height 13
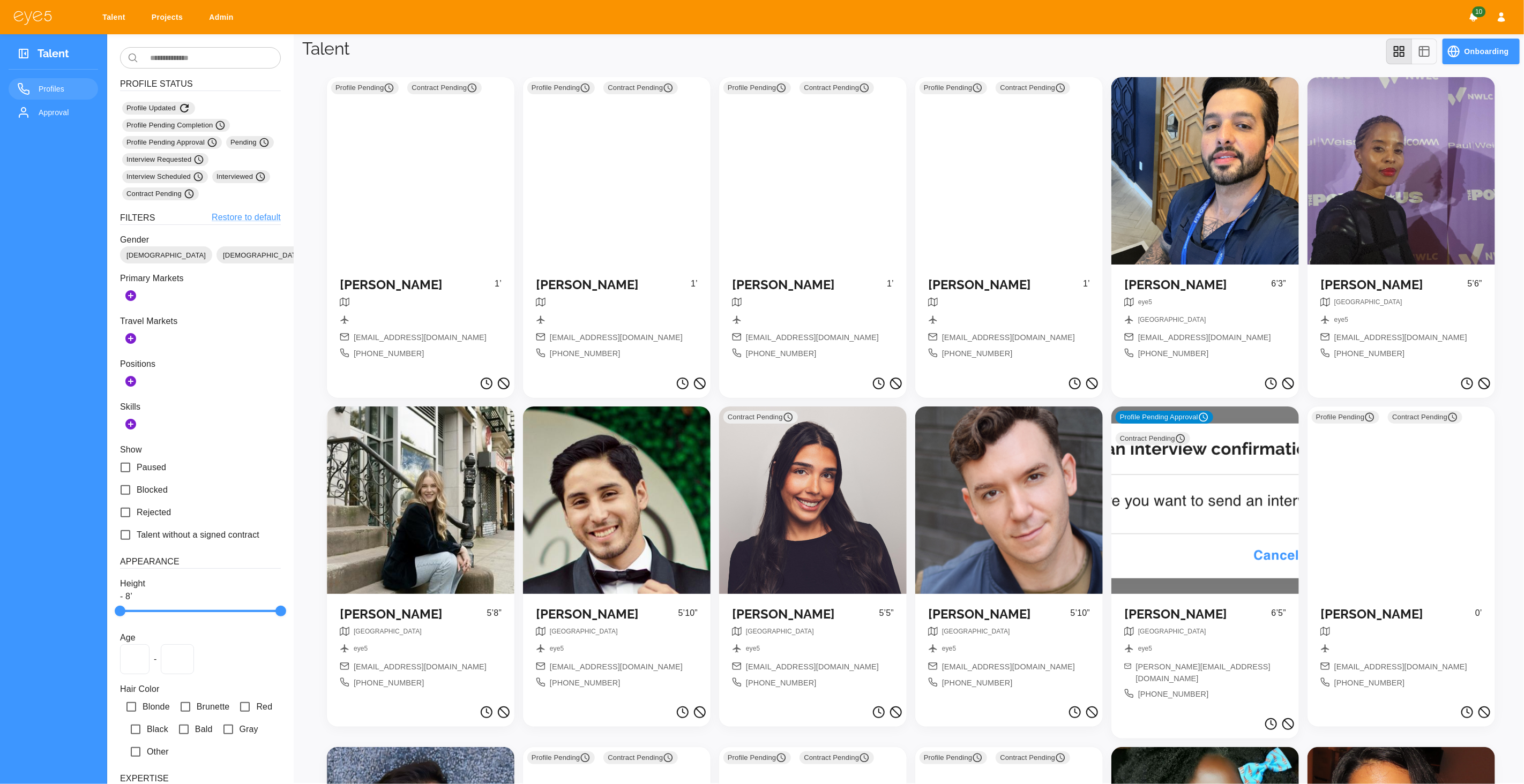
click at [1240, 518] on div "Profile Pending Approval Contract Pending" at bounding box center [1205, 500] width 187 height 187
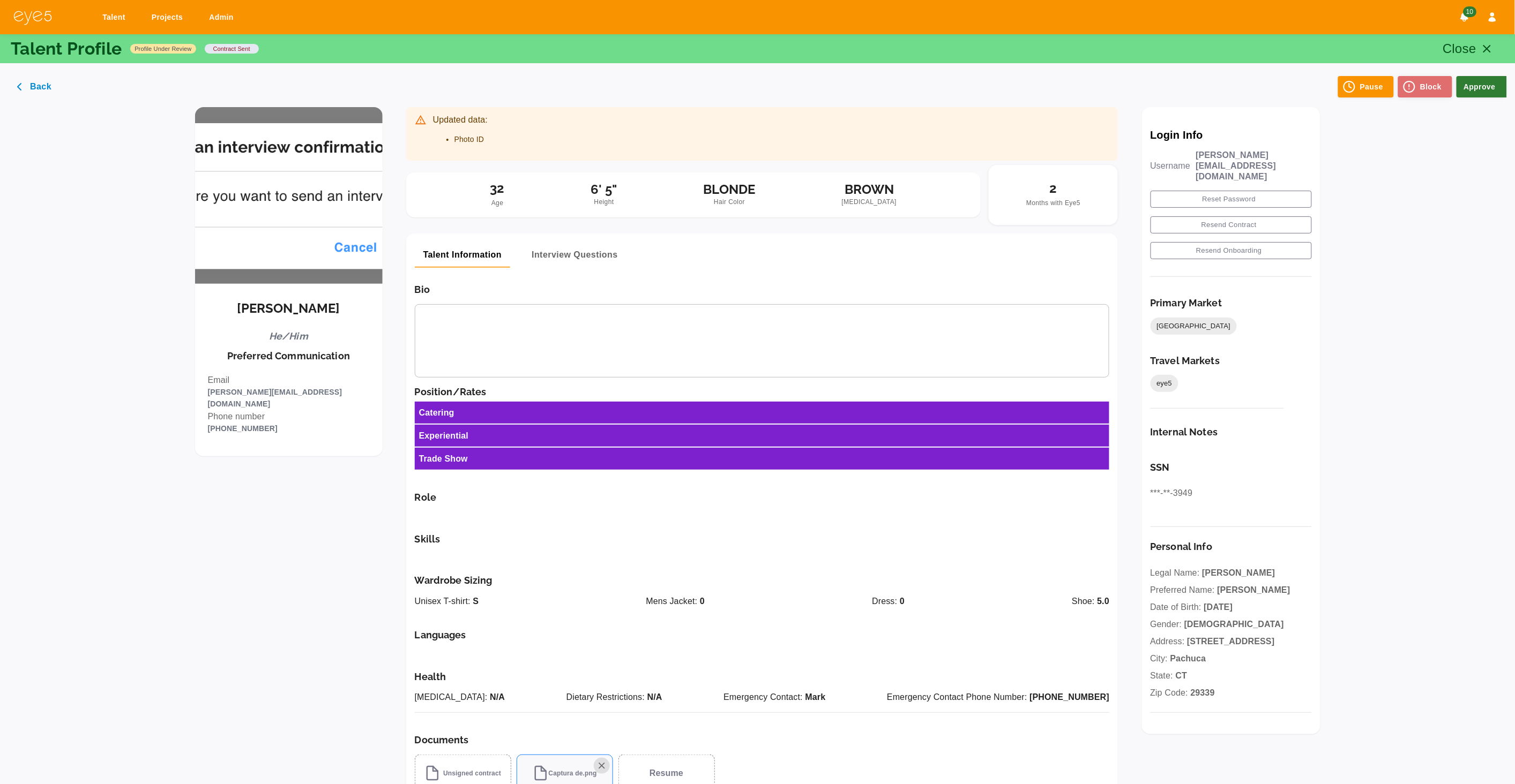
click at [1424, 87] on button "Block" at bounding box center [1425, 87] width 54 height 21
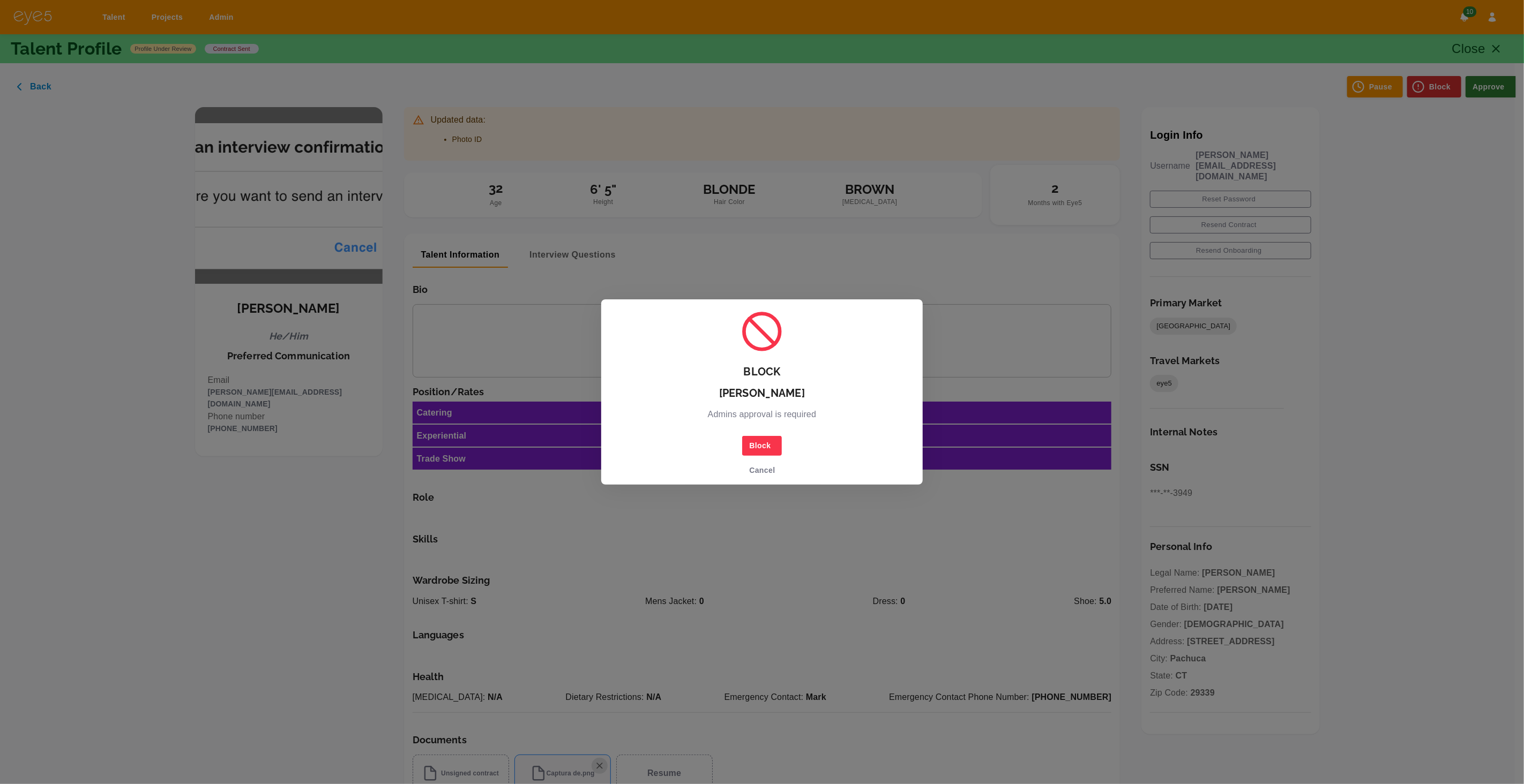
click at [750, 446] on button "Block" at bounding box center [762, 446] width 39 height 20
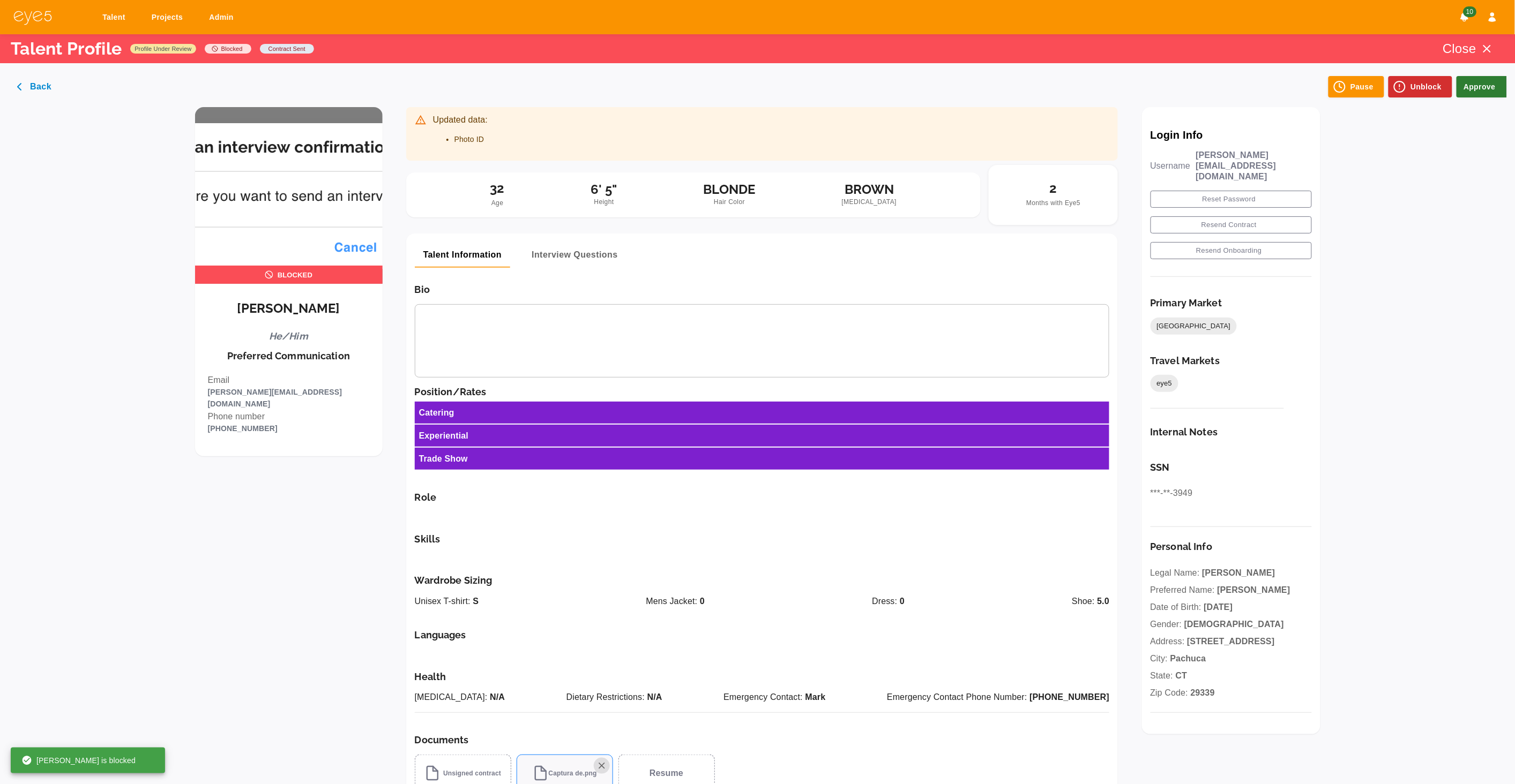
click at [1490, 49] on icon "button" at bounding box center [1487, 49] width 13 height 13
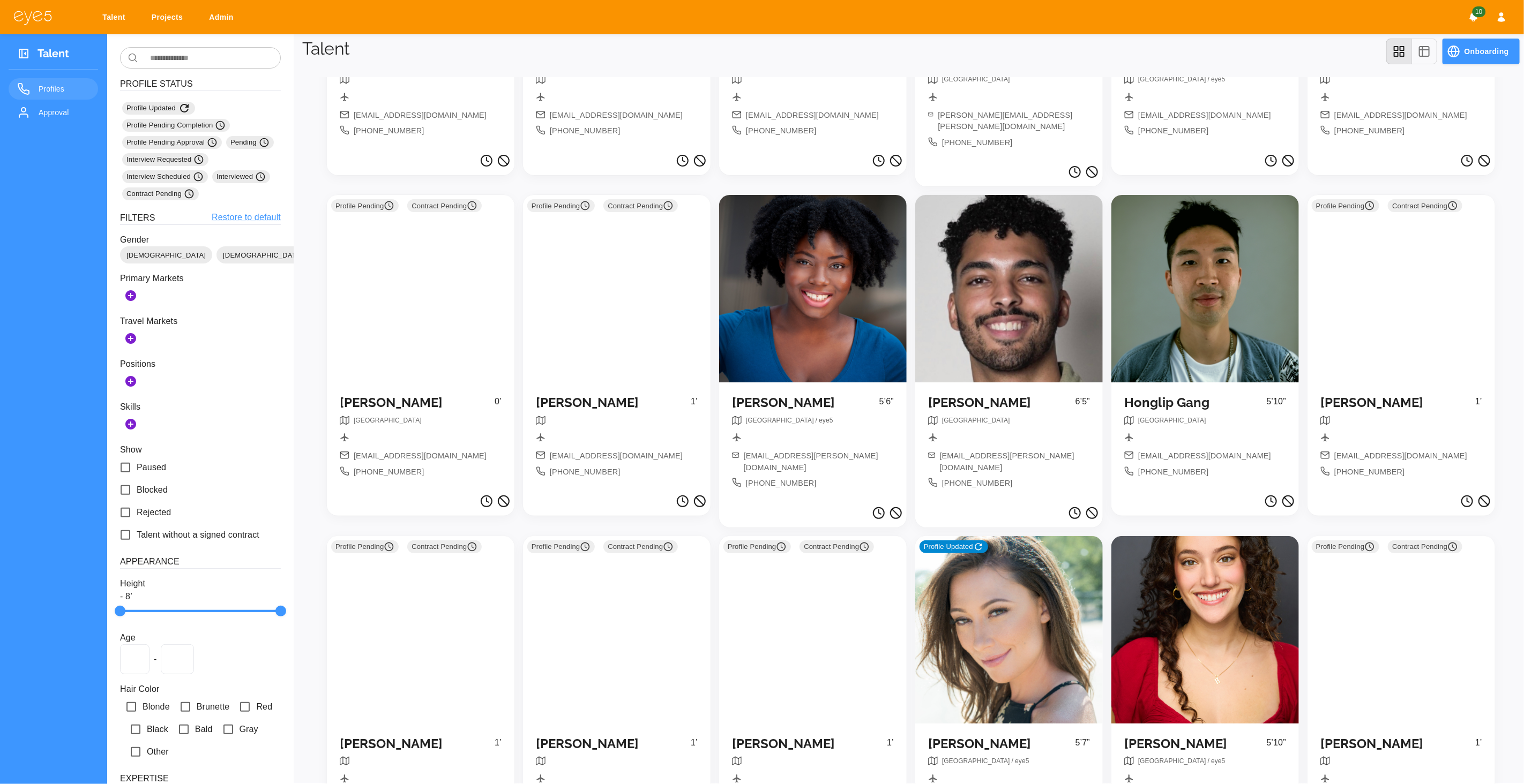
scroll to position [882, 0]
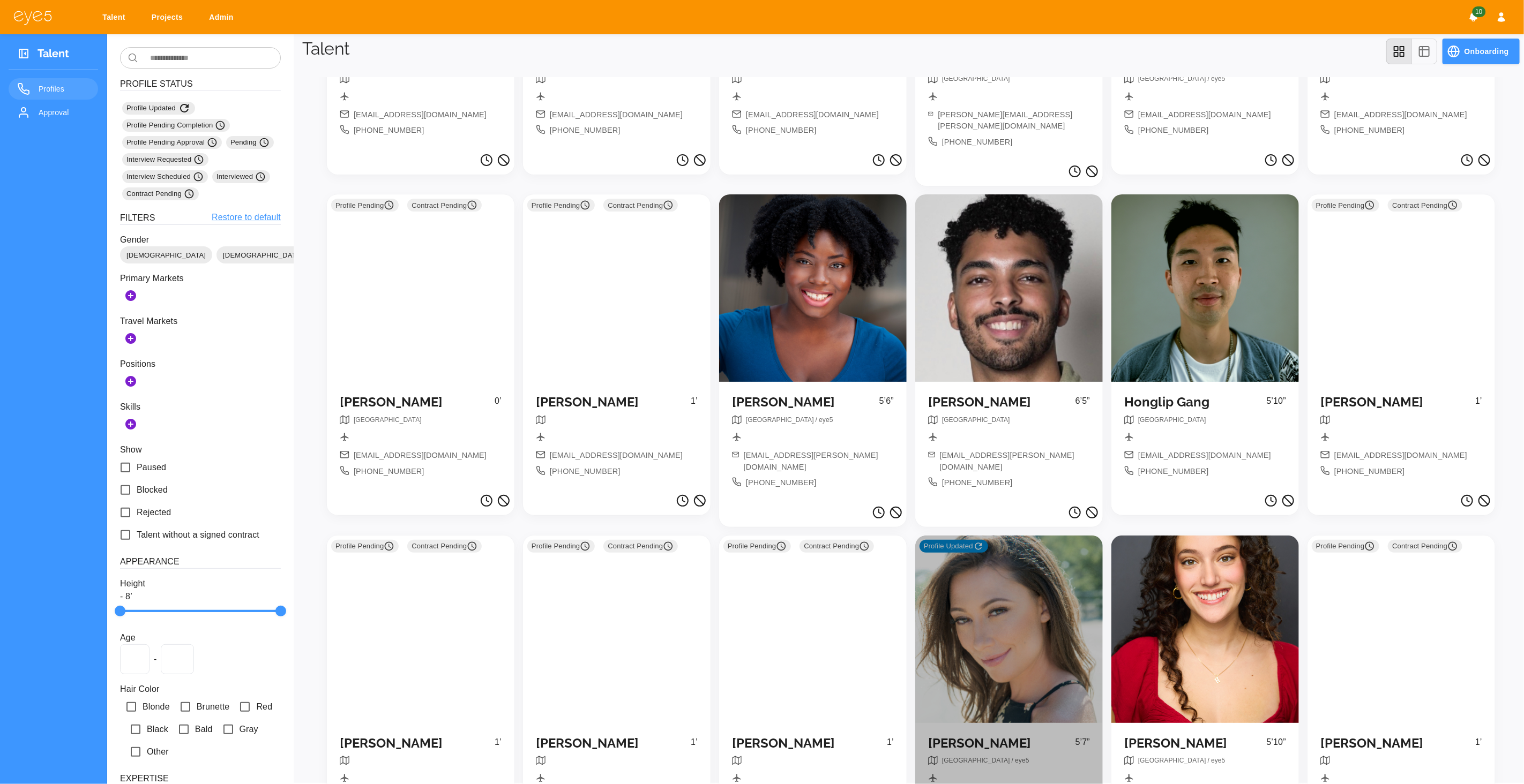
click at [1011, 608] on div "Profile Updated" at bounding box center [1009, 630] width 187 height 187
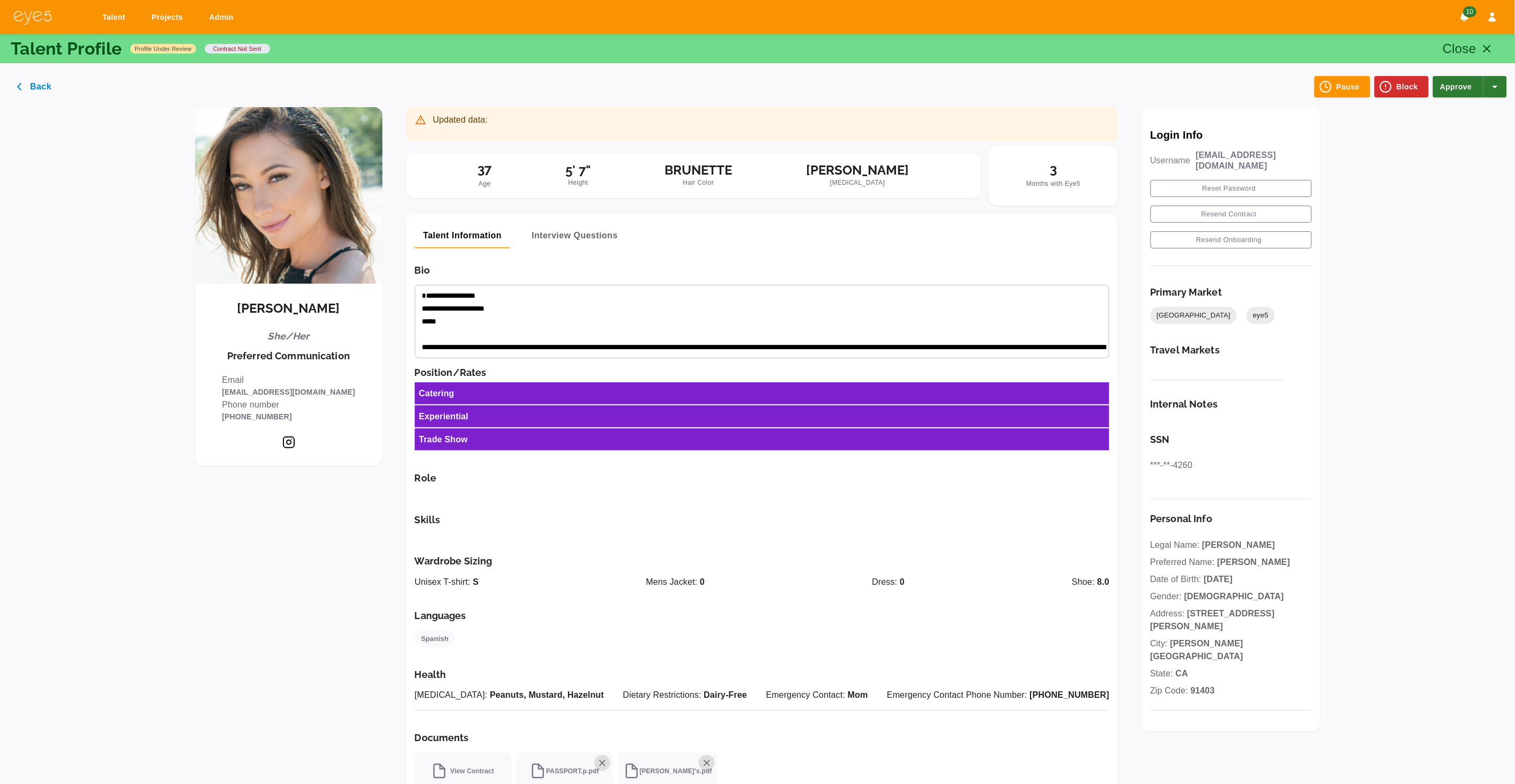
click at [1464, 83] on button "Approve" at bounding box center [1458, 87] width 50 height 21
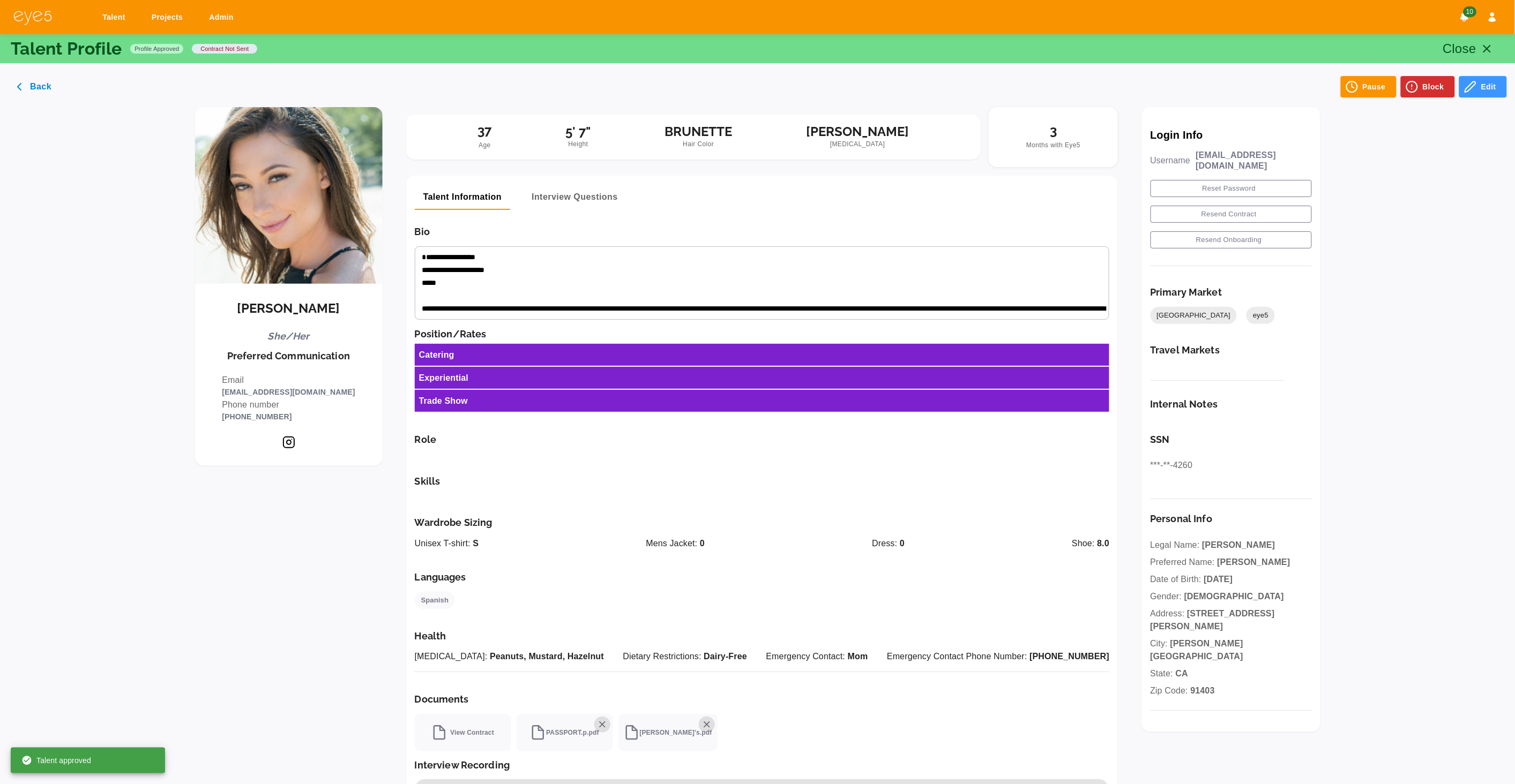
click at [1055, 358] on div "Catering" at bounding box center [762, 355] width 695 height 22
click at [1058, 349] on div "Catering" at bounding box center [762, 355] width 695 height 22
click at [1485, 92] on button "Edit" at bounding box center [1483, 87] width 48 height 21
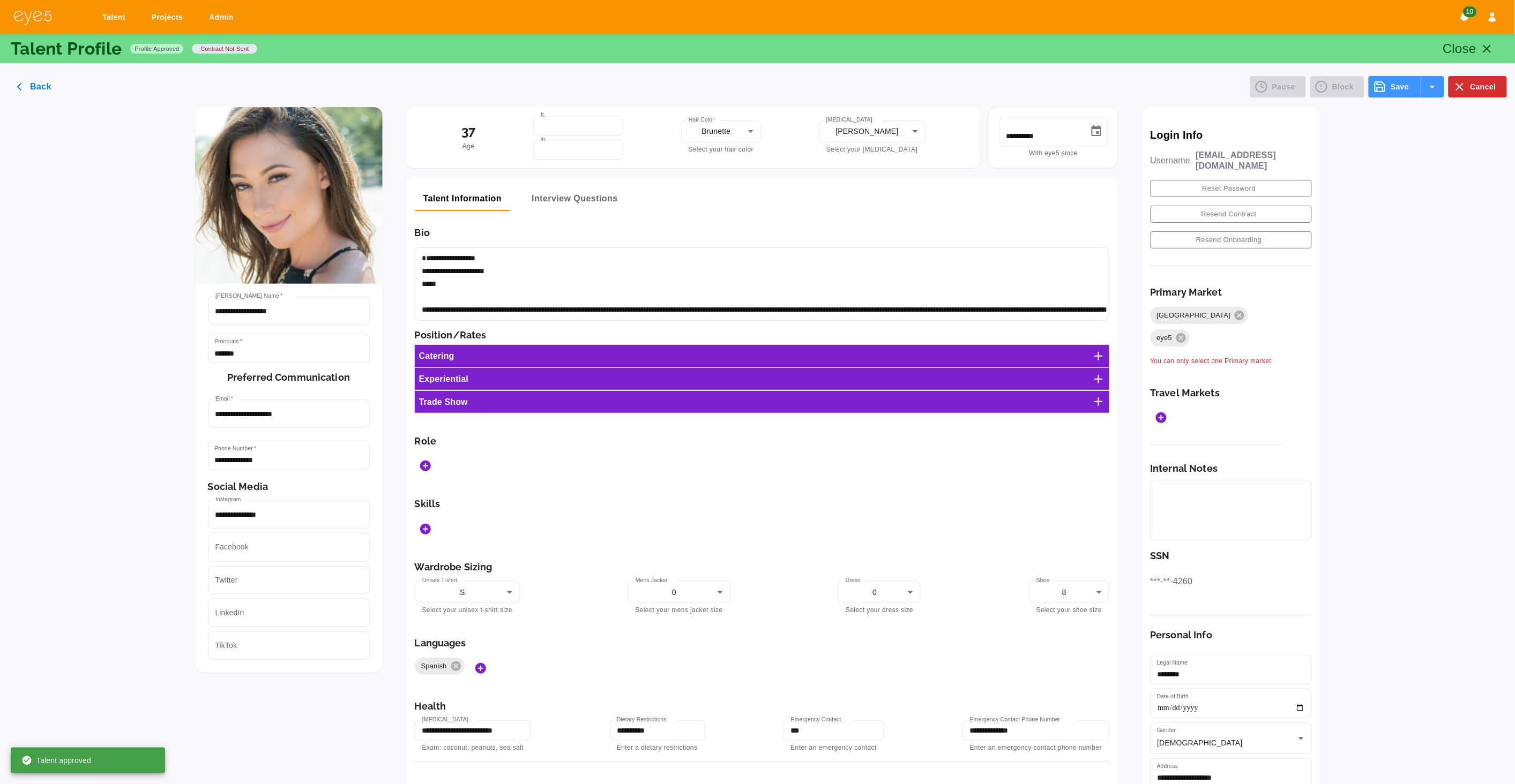
click at [1102, 353] on icon at bounding box center [1099, 356] width 13 height 13
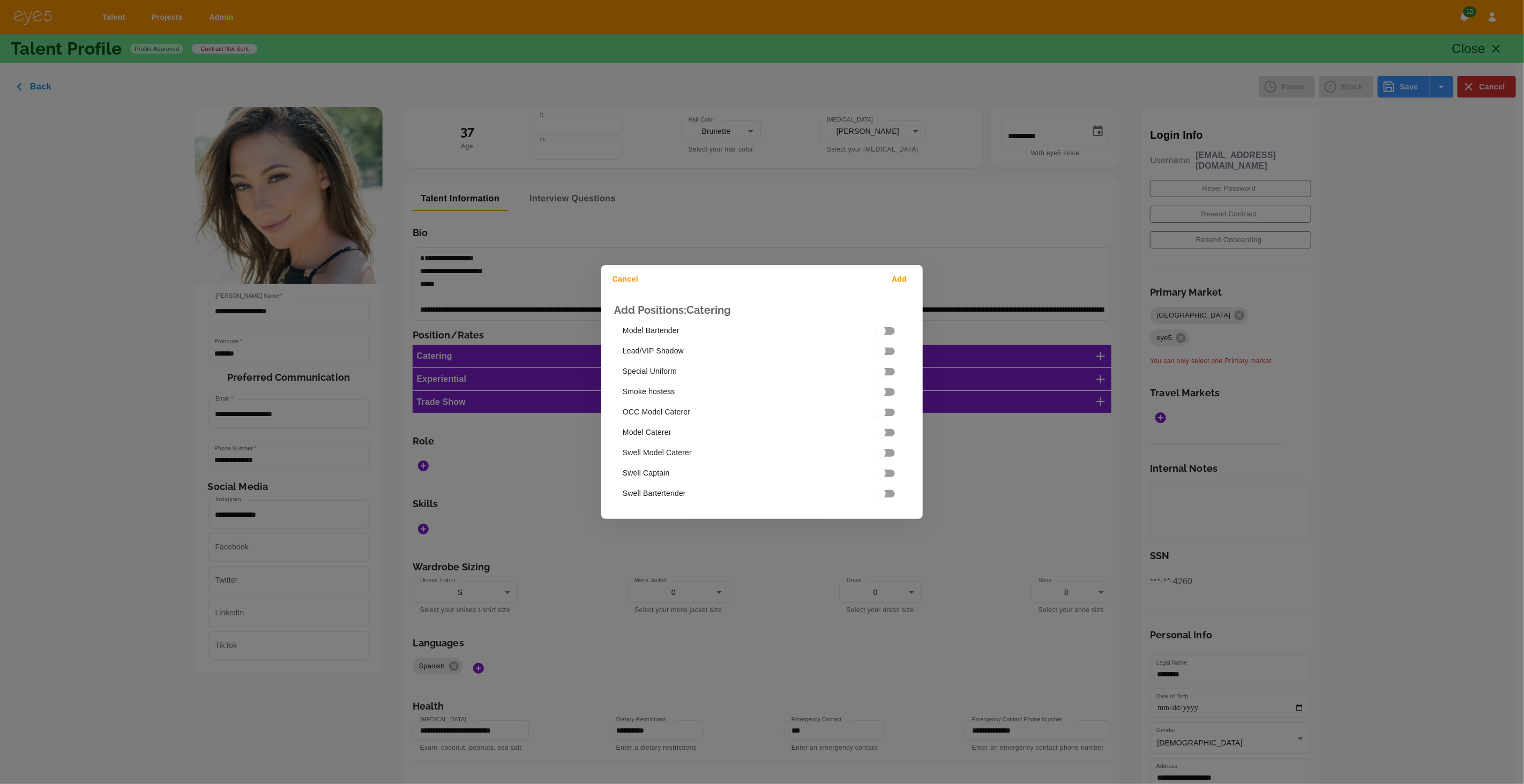
click at [1164, 333] on div "Cancel Add Add Positions: Catering Model Bartender Lead/VIP Shadow Special Unif…" at bounding box center [762, 392] width 1524 height 784
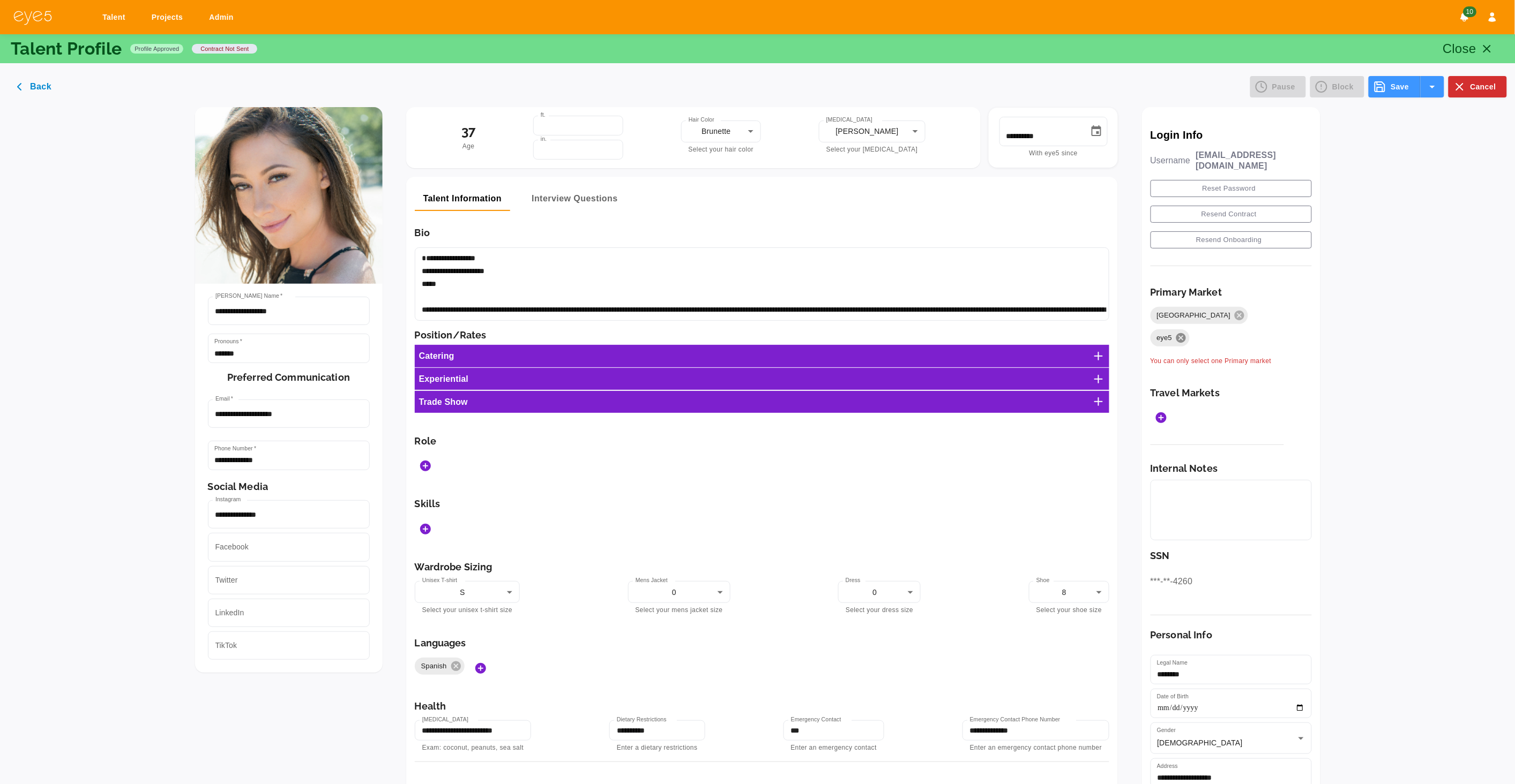
click at [1187, 332] on icon at bounding box center [1181, 338] width 12 height 12
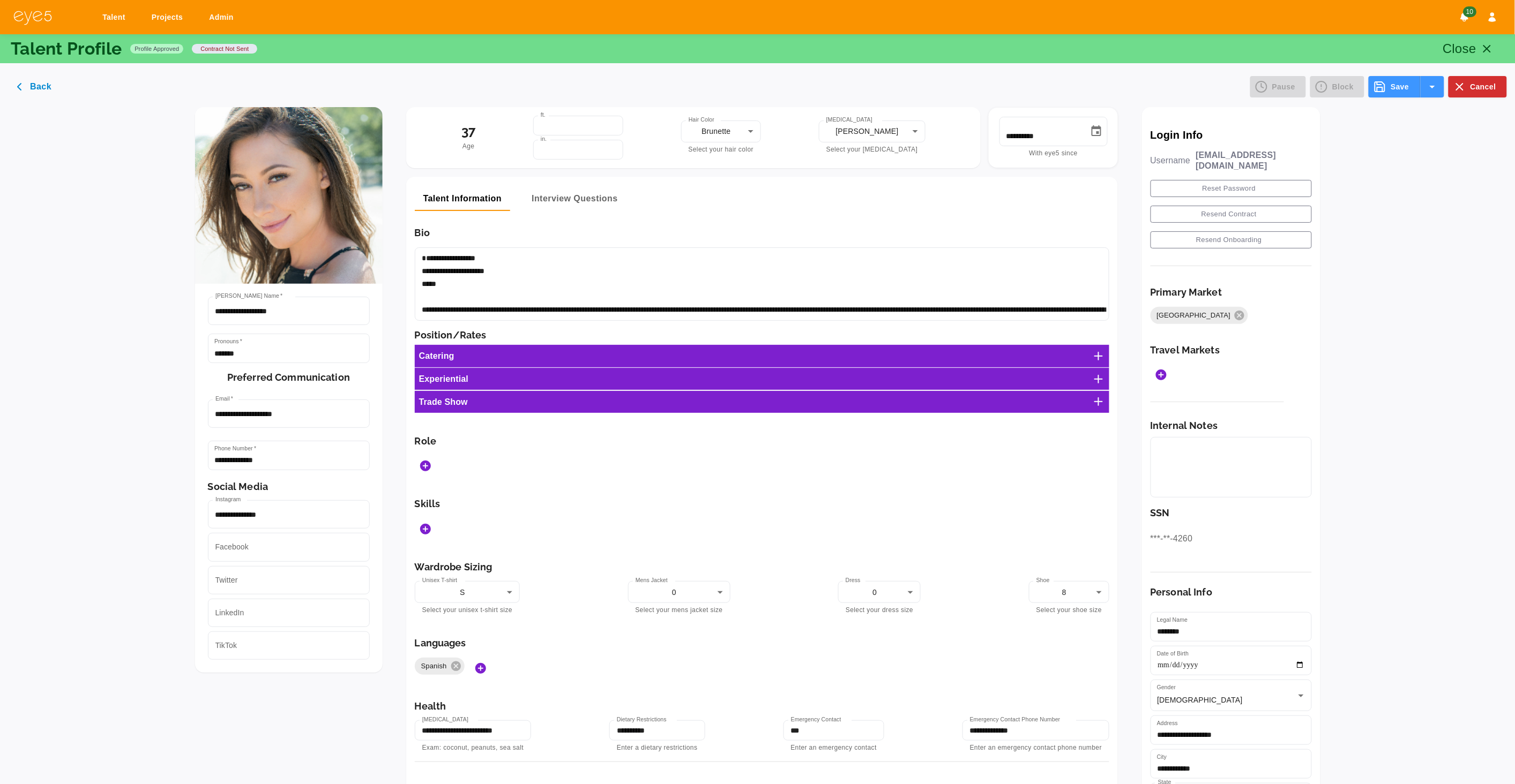
click at [1105, 356] on icon at bounding box center [1099, 356] width 13 height 13
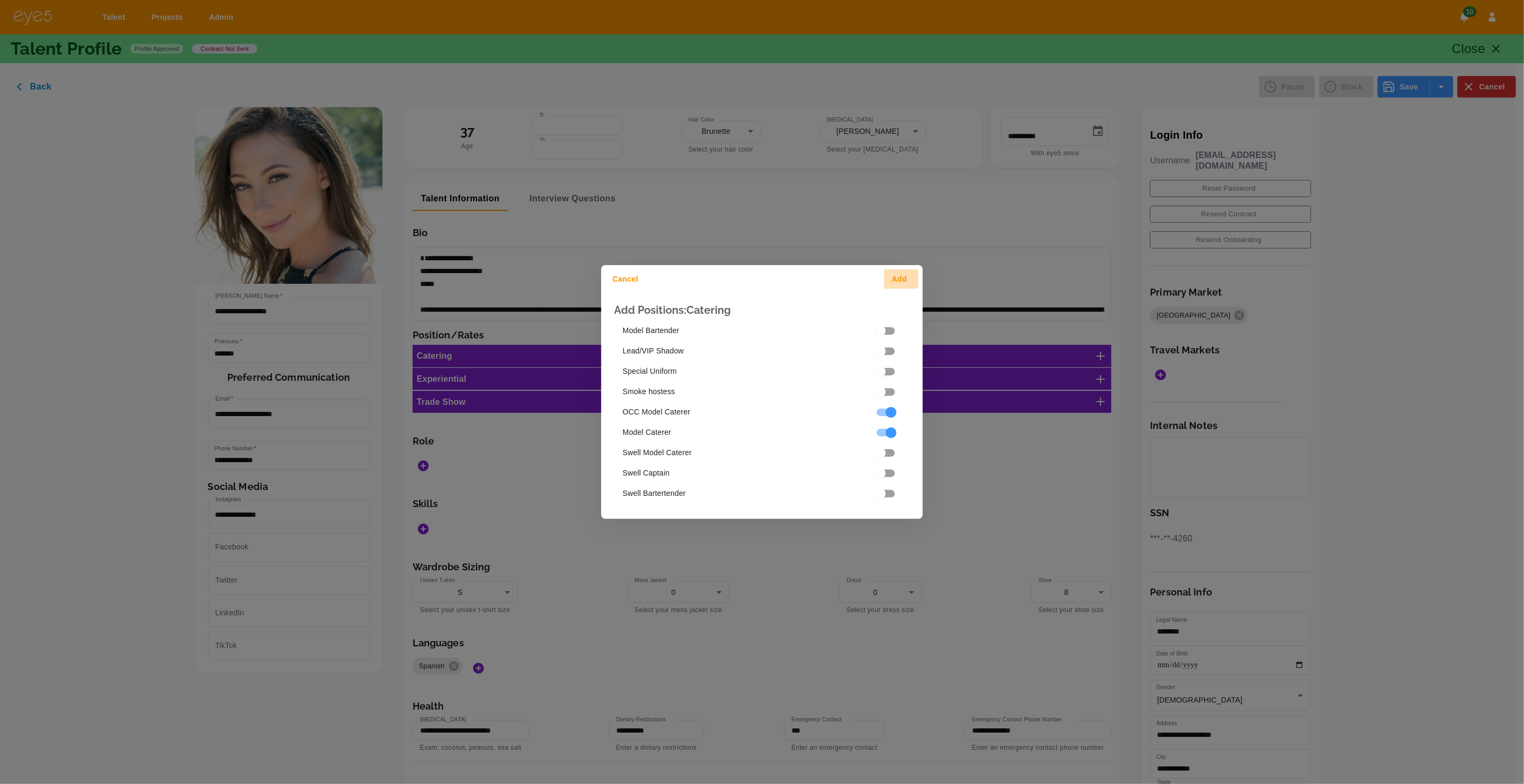
click at [910, 278] on button "Add" at bounding box center [901, 279] width 34 height 20
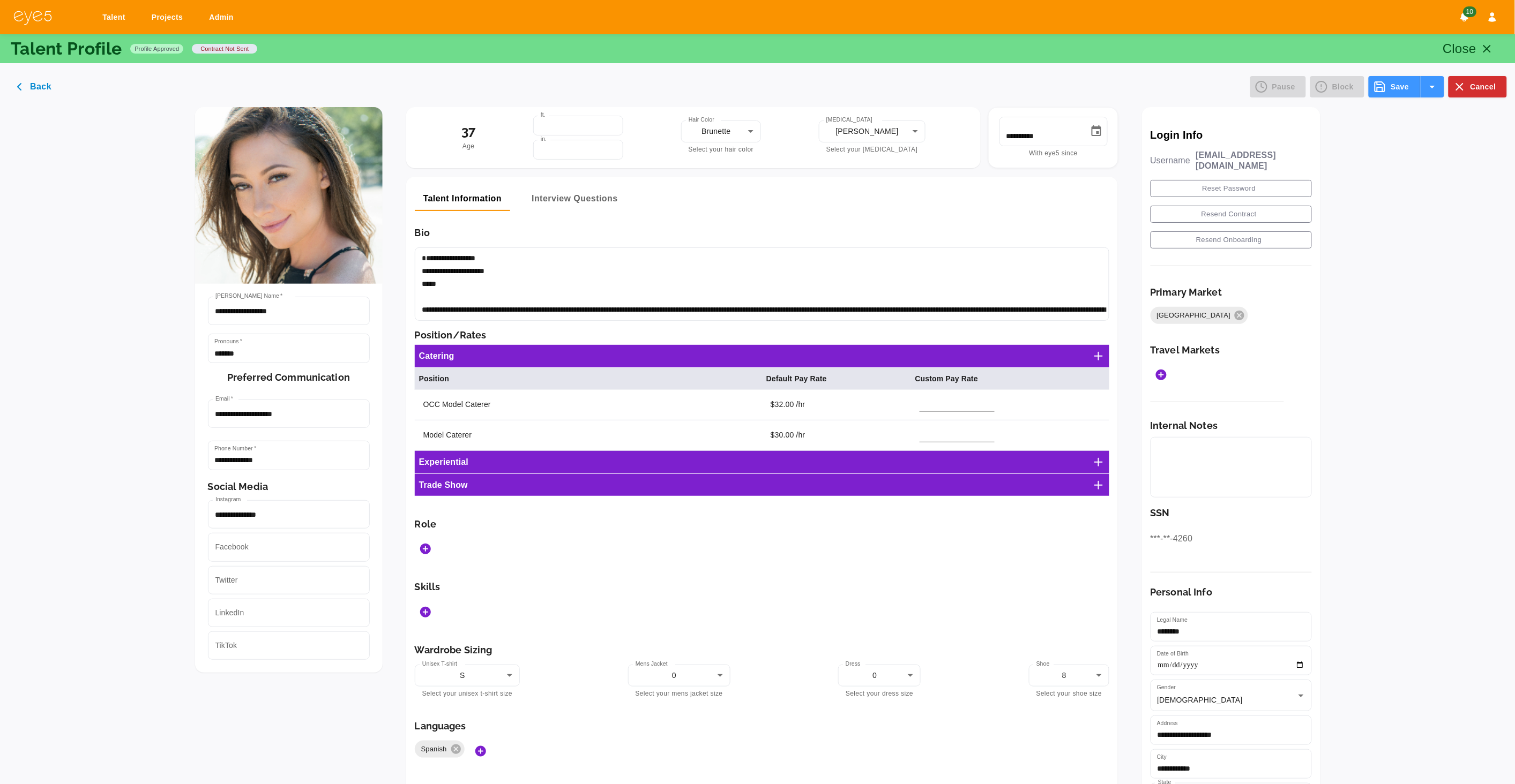
click at [421, 543] on icon "Add Roles" at bounding box center [426, 549] width 13 height 13
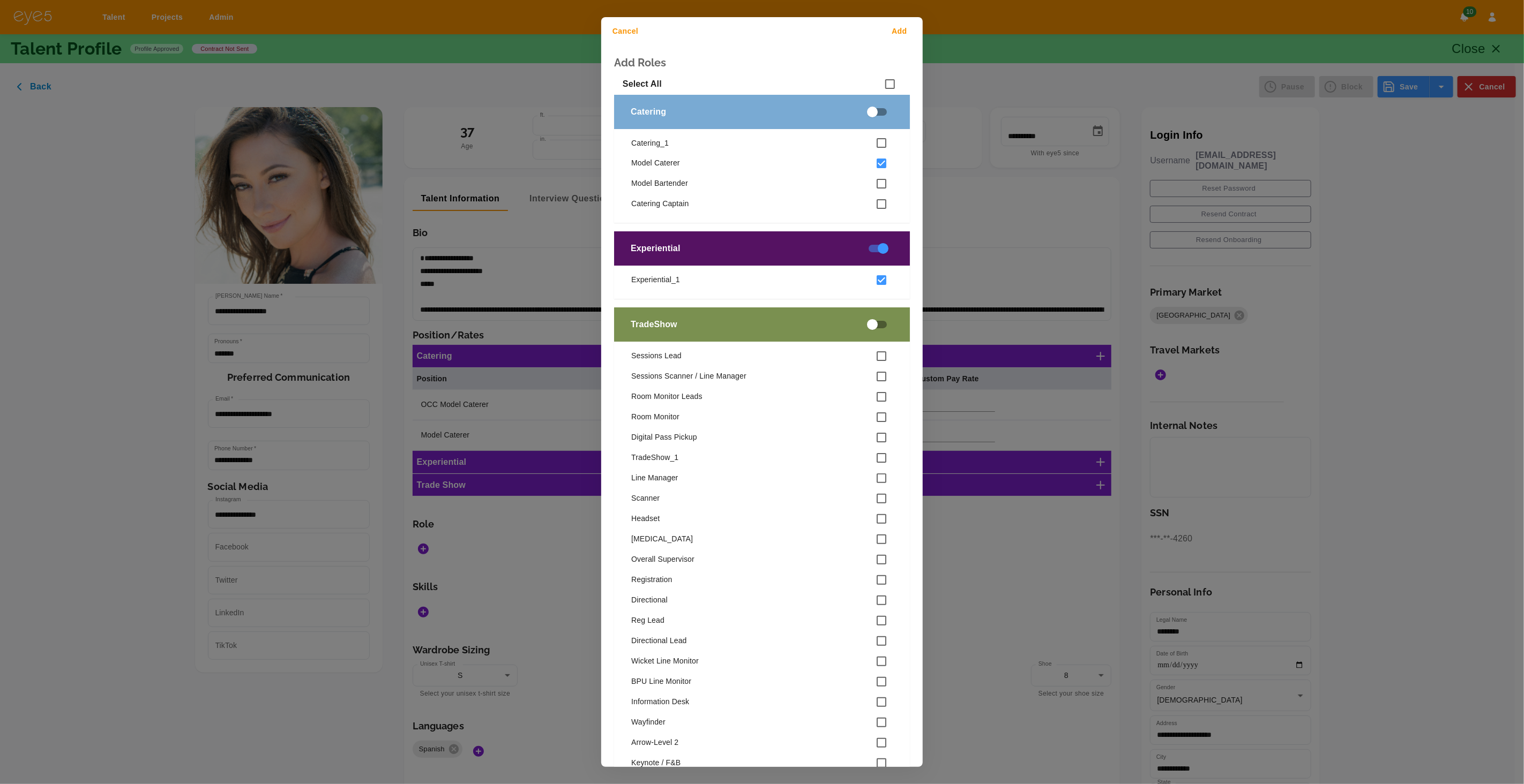
click at [901, 30] on button "Add" at bounding box center [901, 31] width 34 height 20
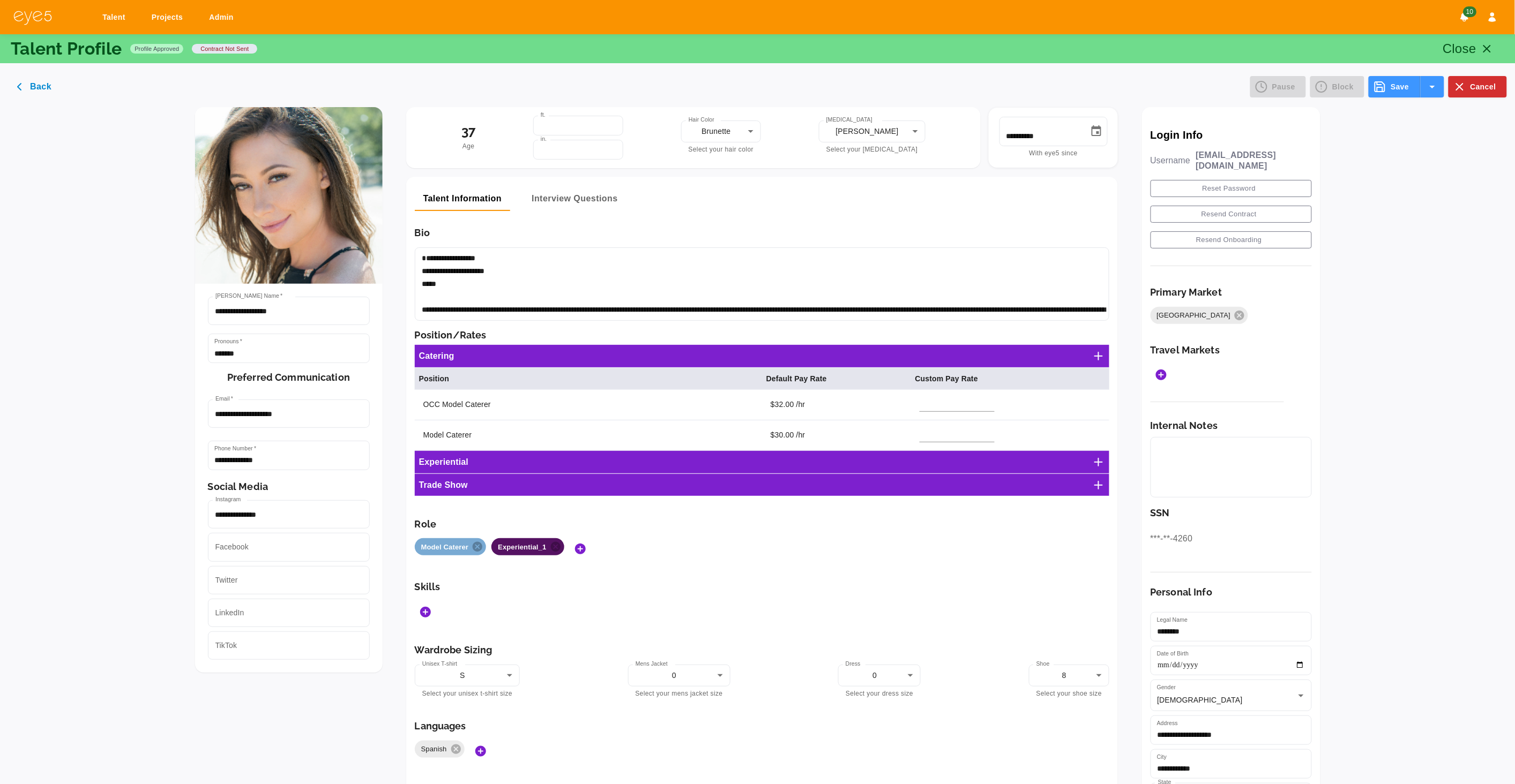
click at [1492, 51] on icon "button" at bounding box center [1487, 49] width 13 height 13
